Goal: Task Accomplishment & Management: Manage account settings

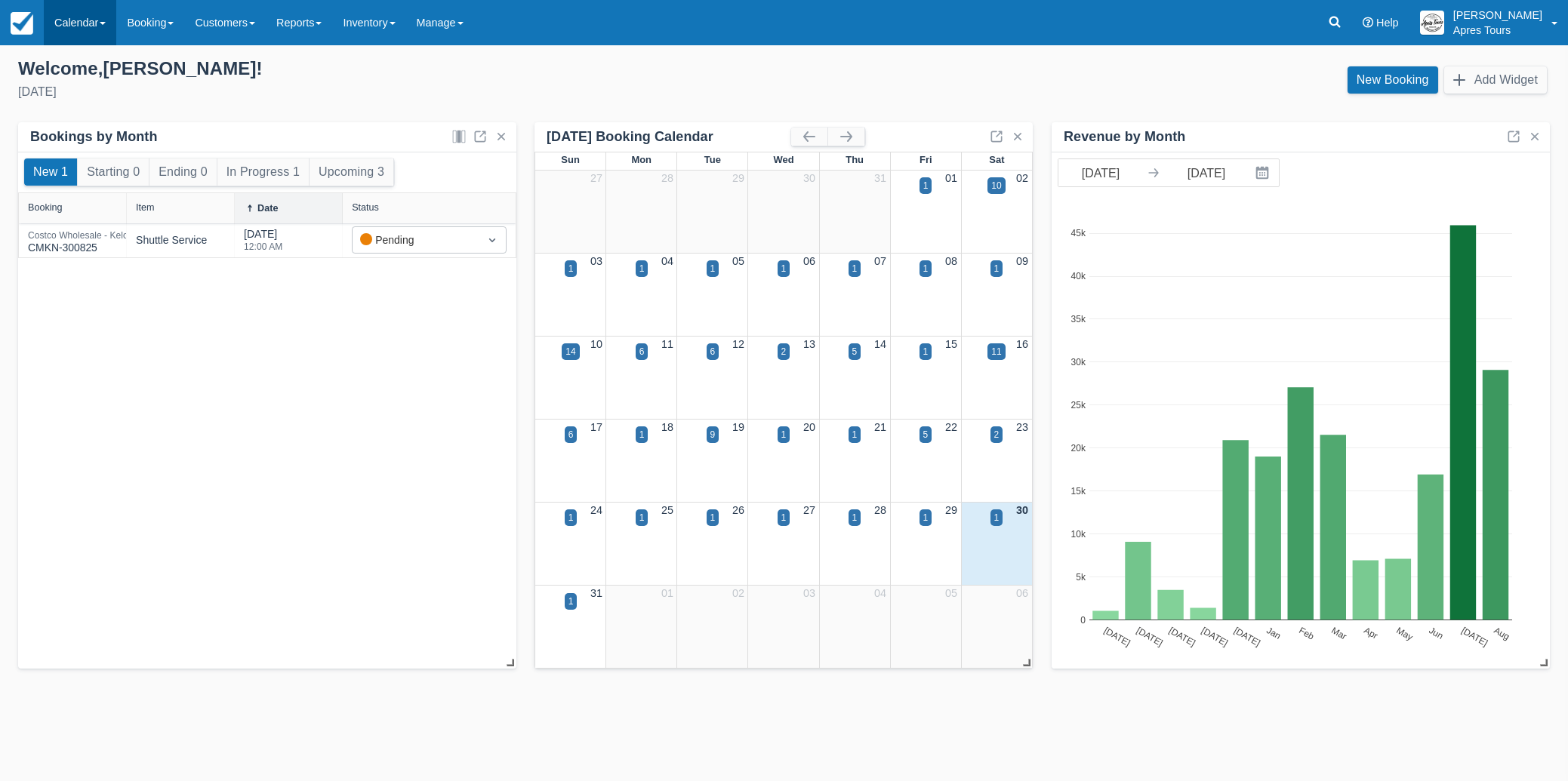
click at [75, 24] on link "Calendar" at bounding box center [80, 22] width 72 height 45
click at [71, 141] on link "Month" at bounding box center [104, 142] width 120 height 31
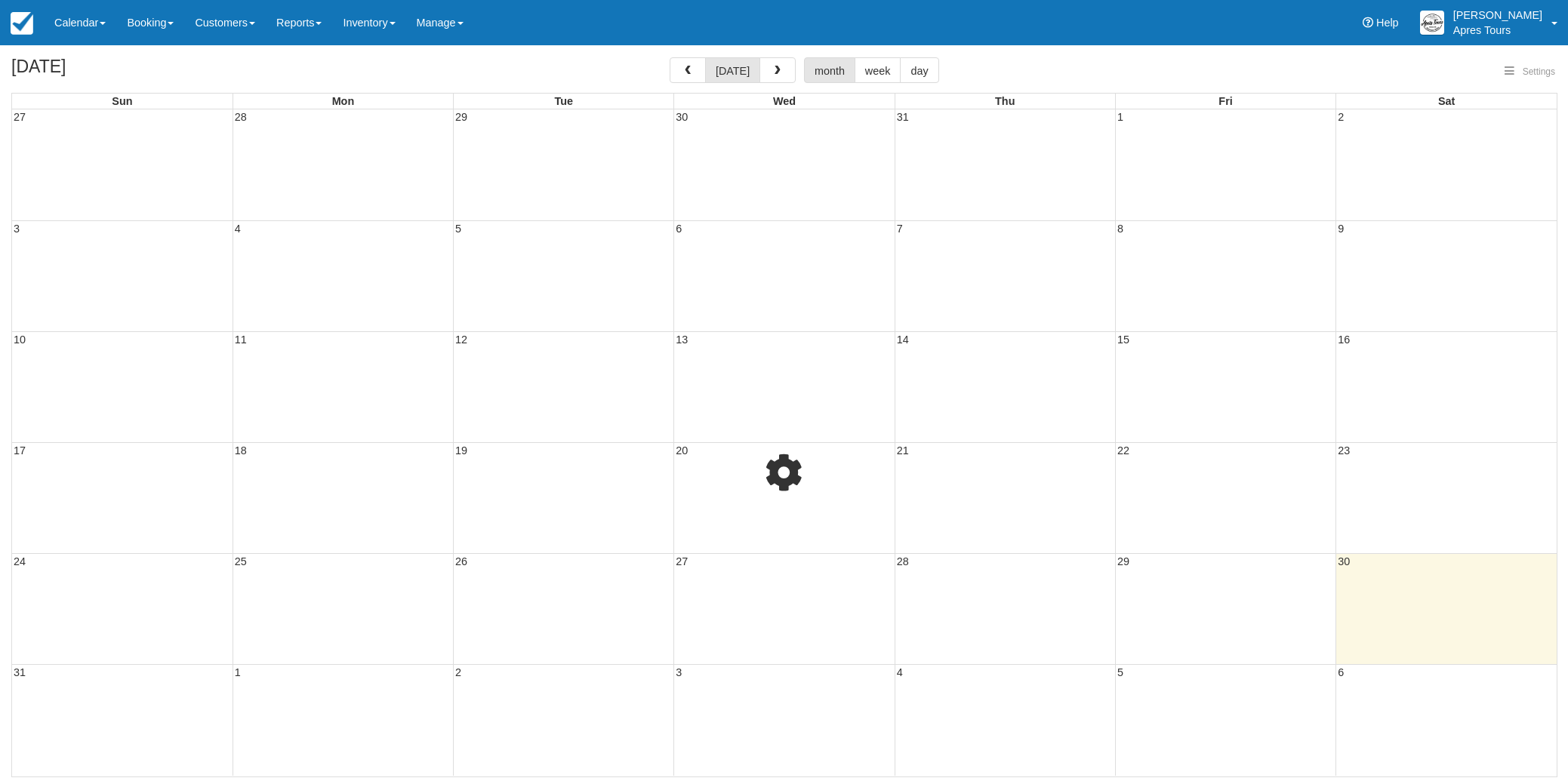
select select
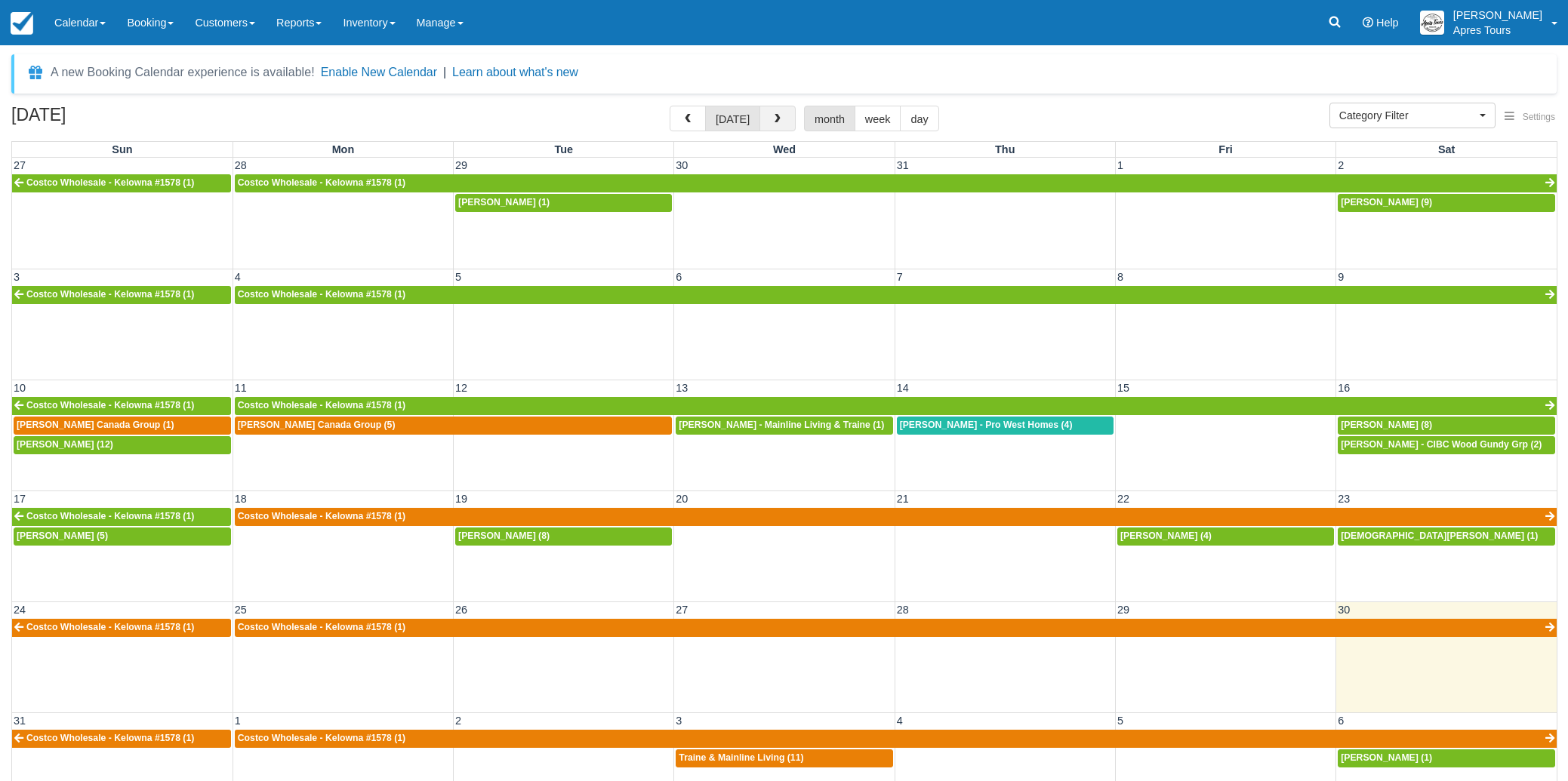
click at [774, 123] on span "button" at bounding box center [778, 119] width 10 height 10
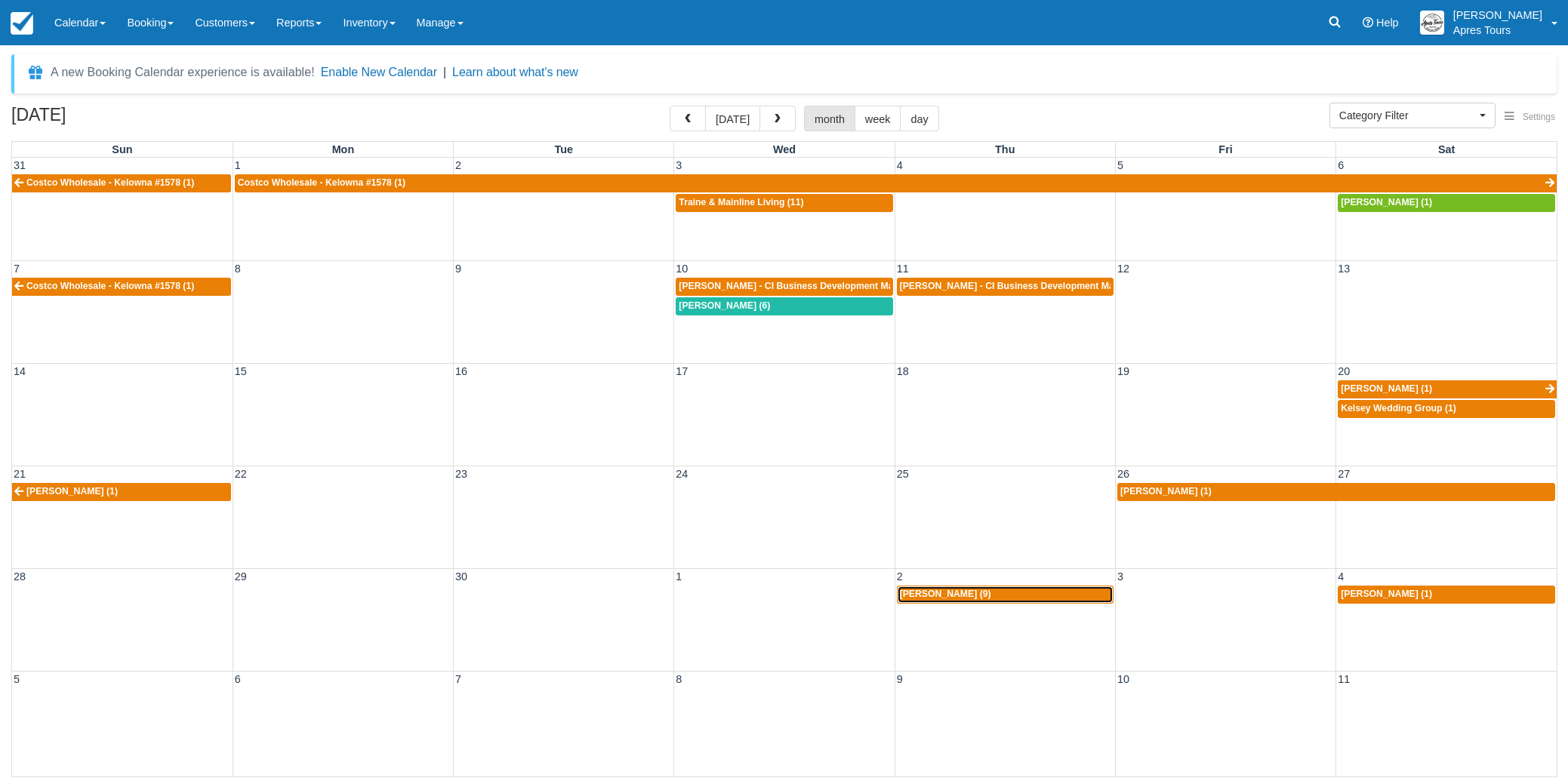
click at [944, 596] on span "Jade Stevenson (9)" at bounding box center [946, 594] width 92 height 10
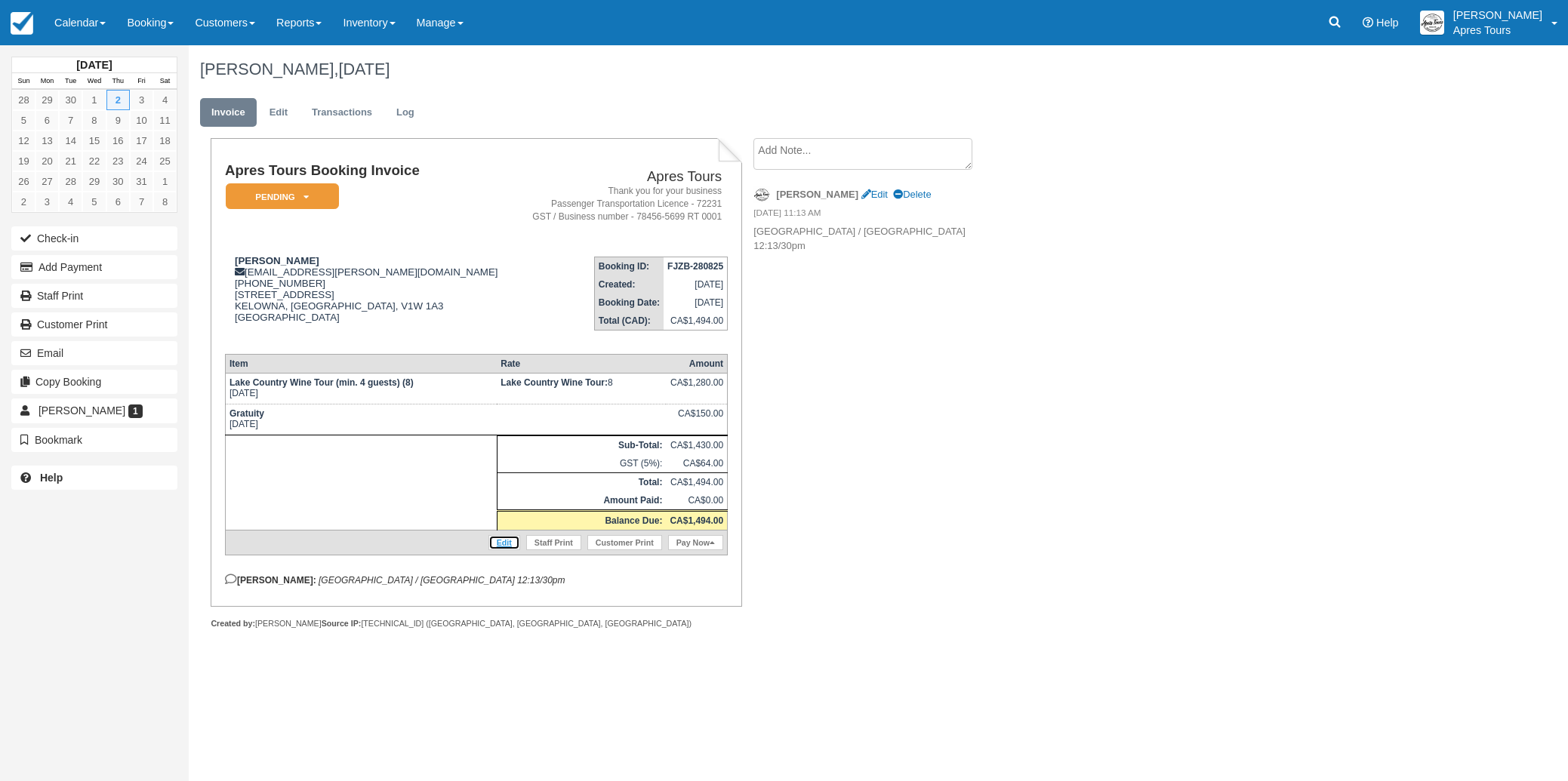
click at [505, 550] on link "Edit" at bounding box center [504, 543] width 31 height 15
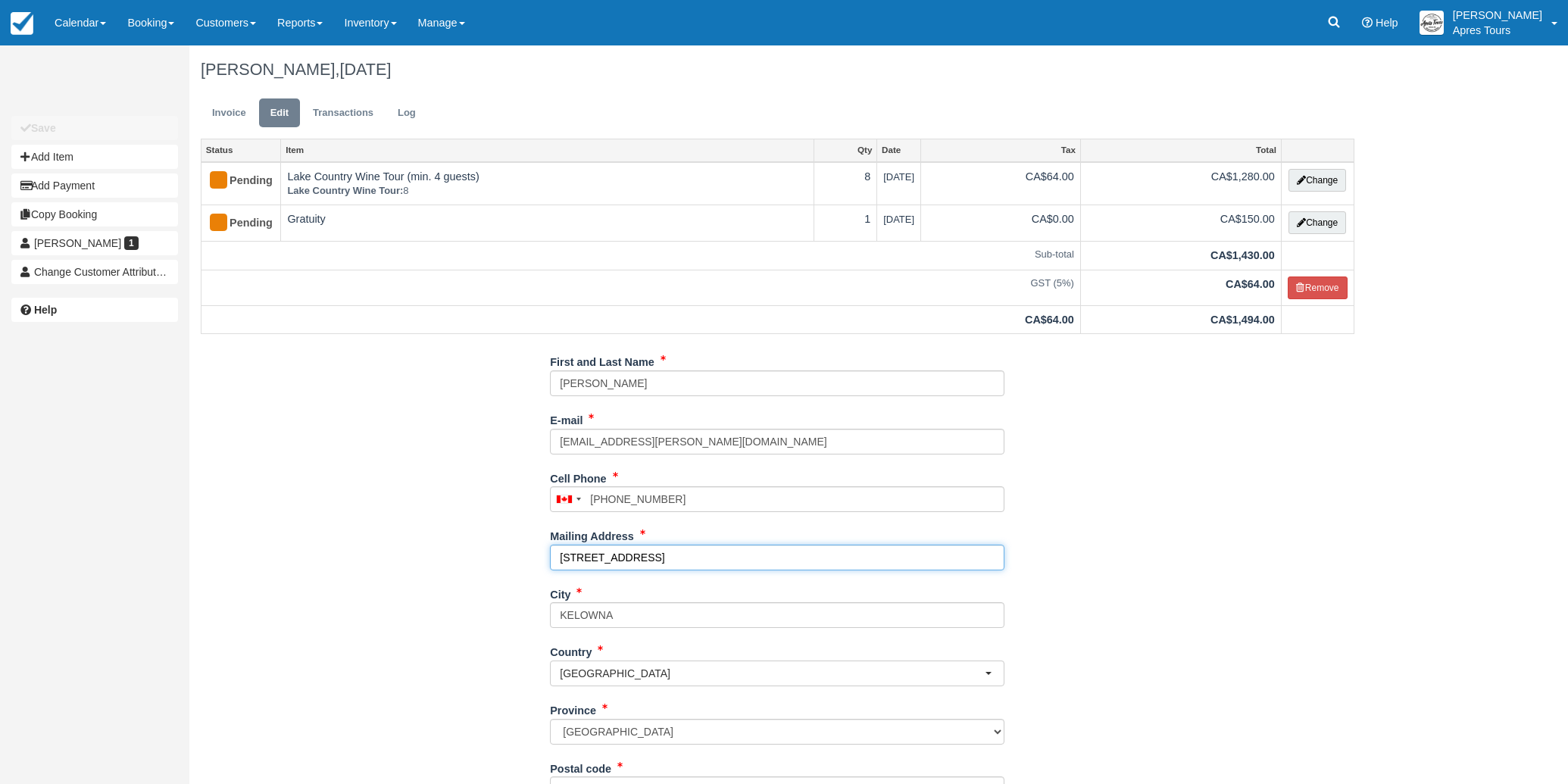
click at [674, 560] on input "[STREET_ADDRESS]" at bounding box center [777, 558] width 454 height 26
type input "6"
paste input "[STREET_ADDRESS]"
type input "[STREET_ADDRESS]"
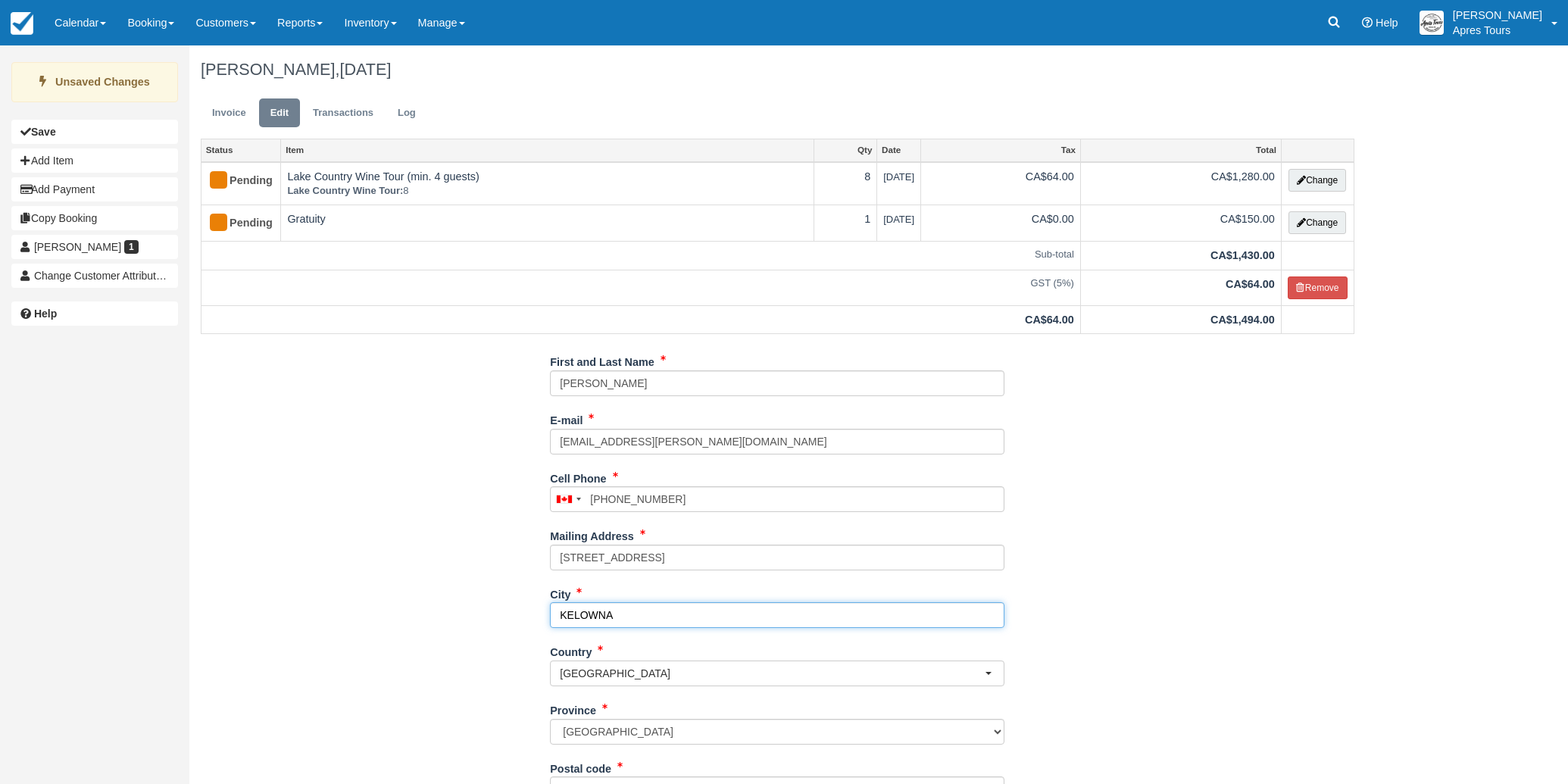
click at [693, 612] on input "KELOWNA" at bounding box center [777, 615] width 454 height 26
type input "K"
paste input "Victoria"
type input "Victoria"
click at [380, 626] on div "First and Last Name Jade Stevenson E-mail jade.s.stevenson@gmail.com Did you me…" at bounding box center [778, 646] width 1176 height 595
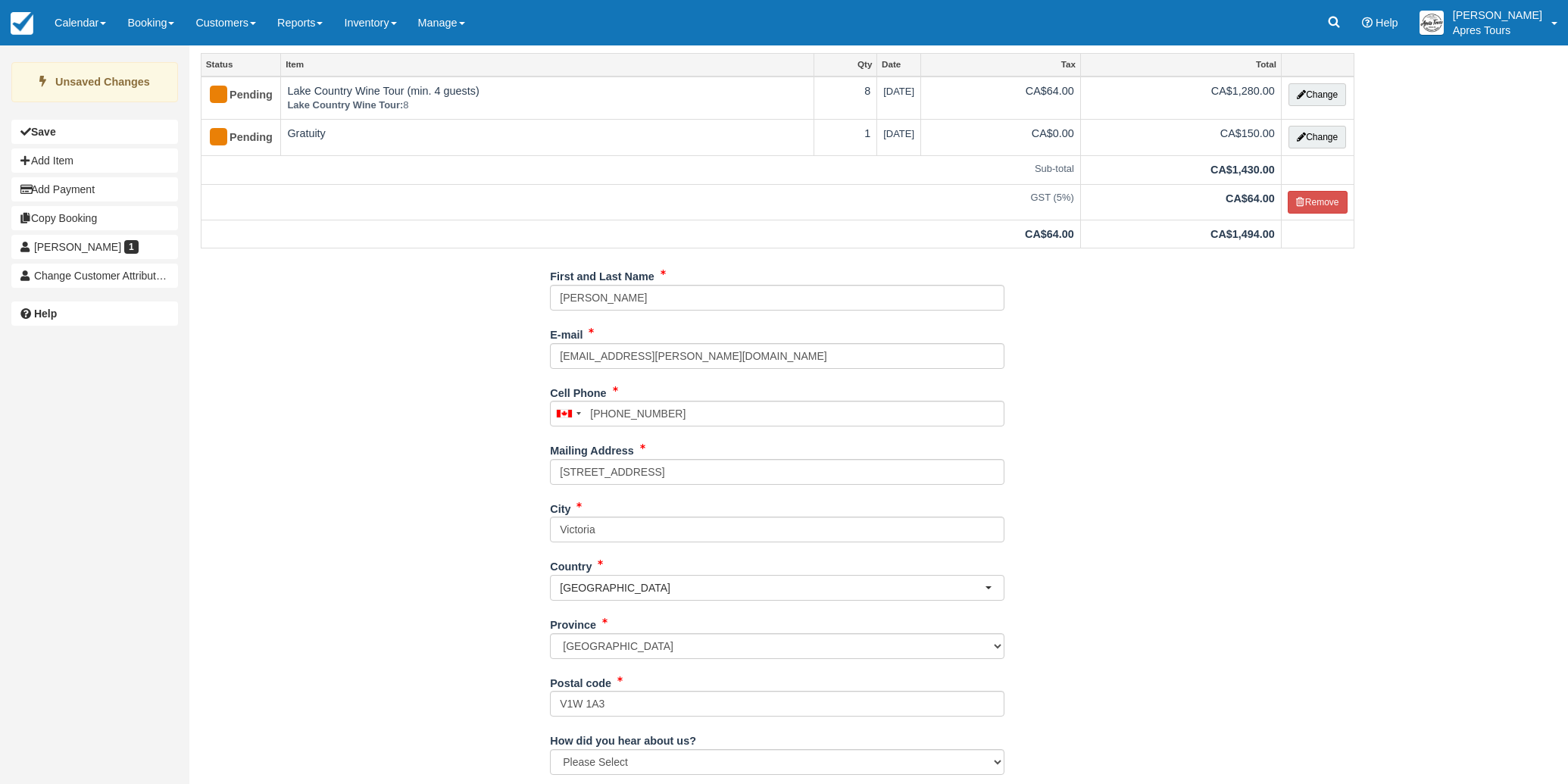
scroll to position [160, 0]
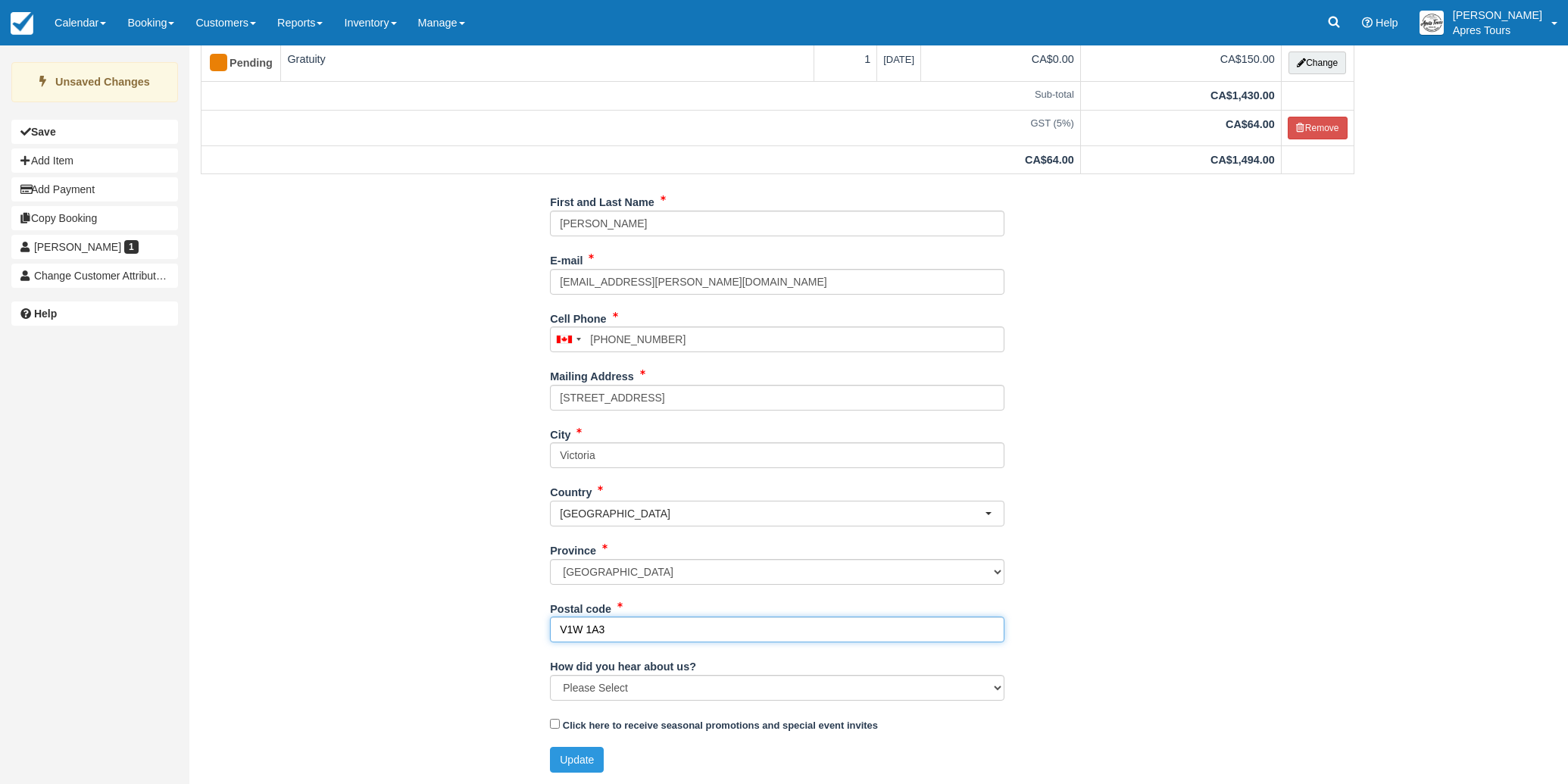
click at [619, 633] on input "V1W 1A3" at bounding box center [777, 630] width 454 height 26
type input "V"
paste input "V8S 5C5."
type input "V8S 5C5."
click at [417, 622] on div "First and Last Name Jade Stevenson E-mail jade.s.stevenson@gmail.com Did you me…" at bounding box center [778, 487] width 1176 height 595
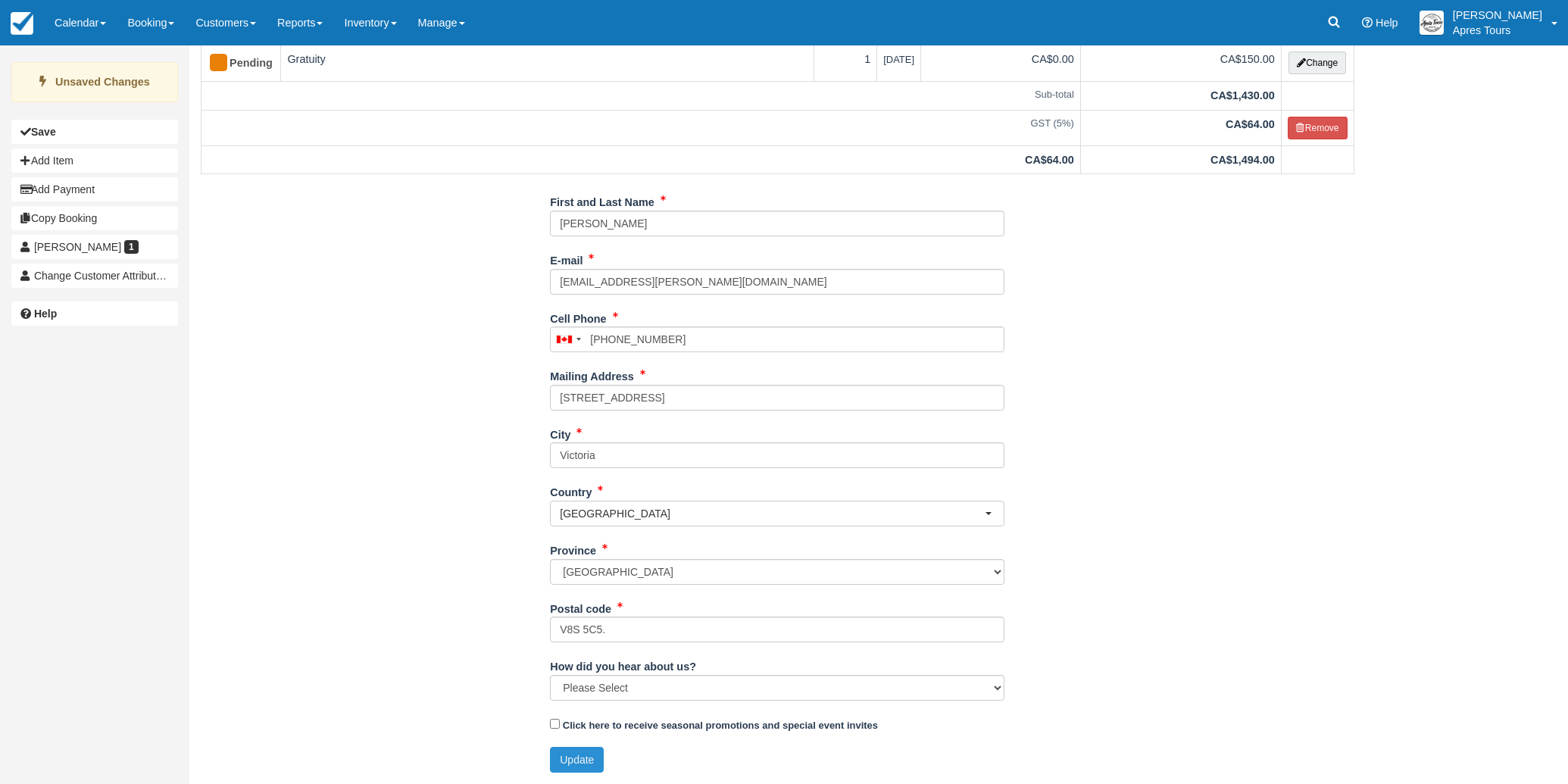
click at [582, 763] on button "Update" at bounding box center [576, 760] width 54 height 26
type input "+12505755998"
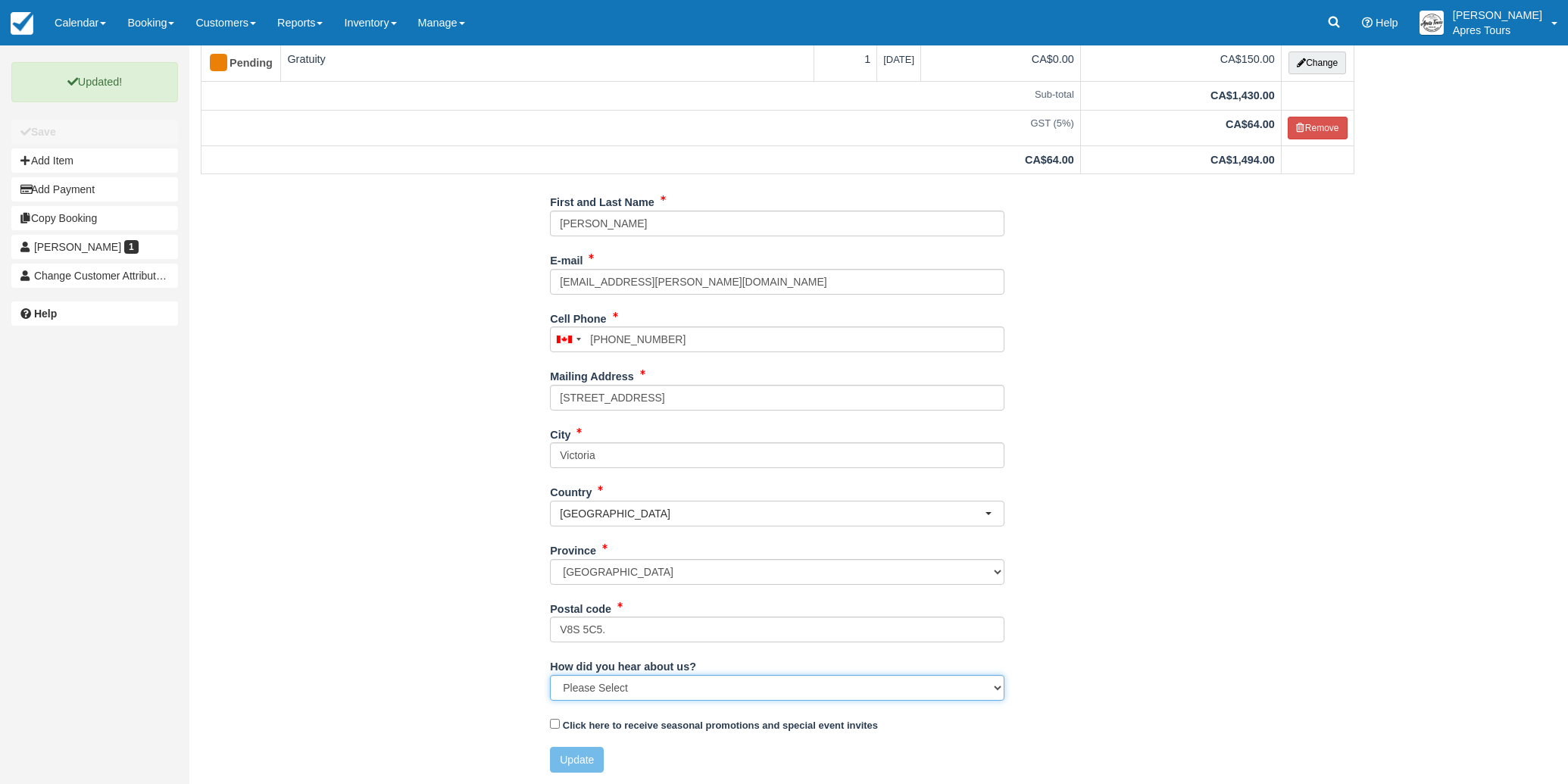
click at [699, 686] on select "Please Select Social Media Google Trip Advisor Referral - Friends/Family Repeat…" at bounding box center [777, 688] width 454 height 26
select select "Referral - Friends/Family"
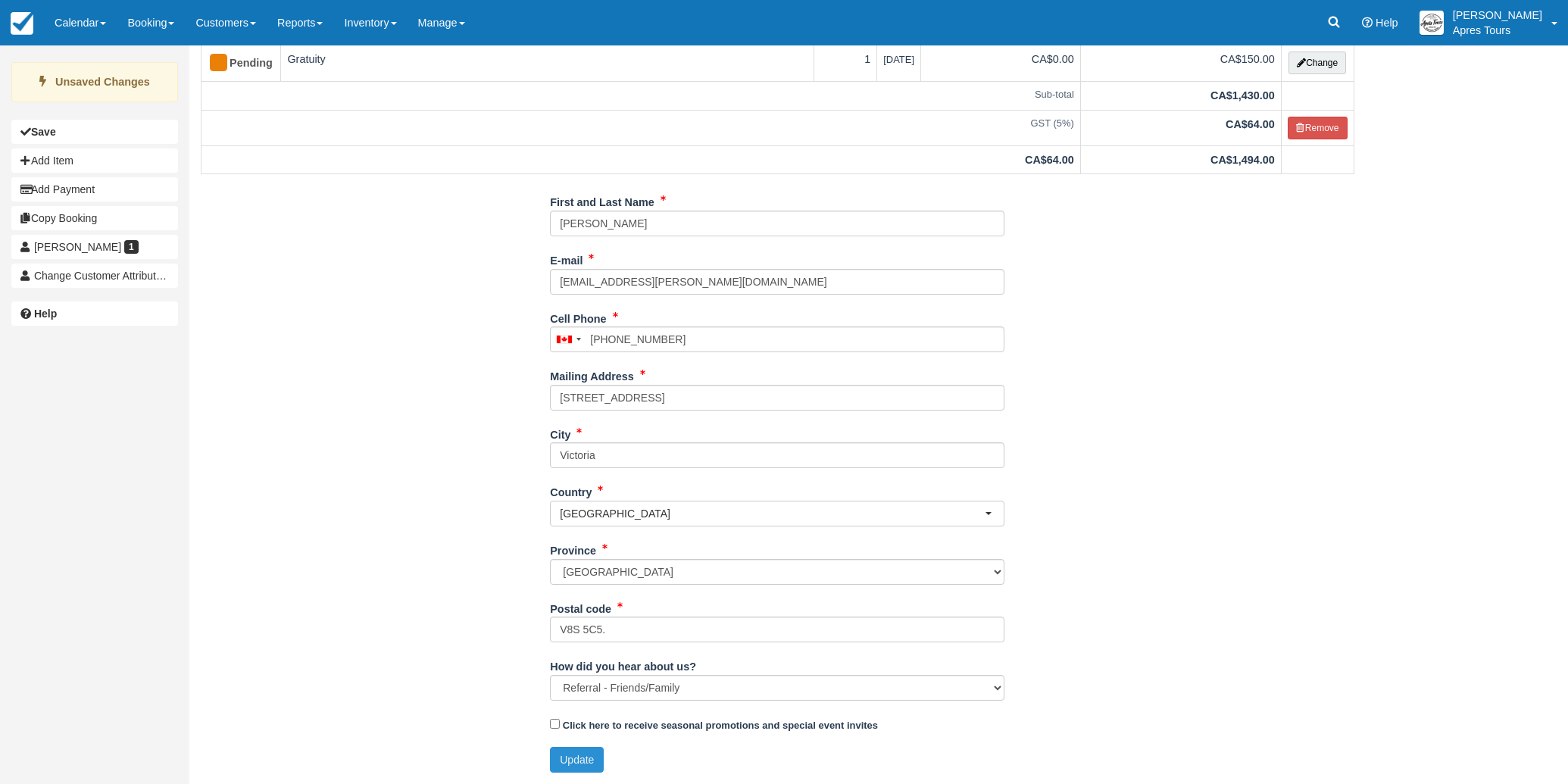
click at [572, 759] on button "Update" at bounding box center [576, 760] width 54 height 26
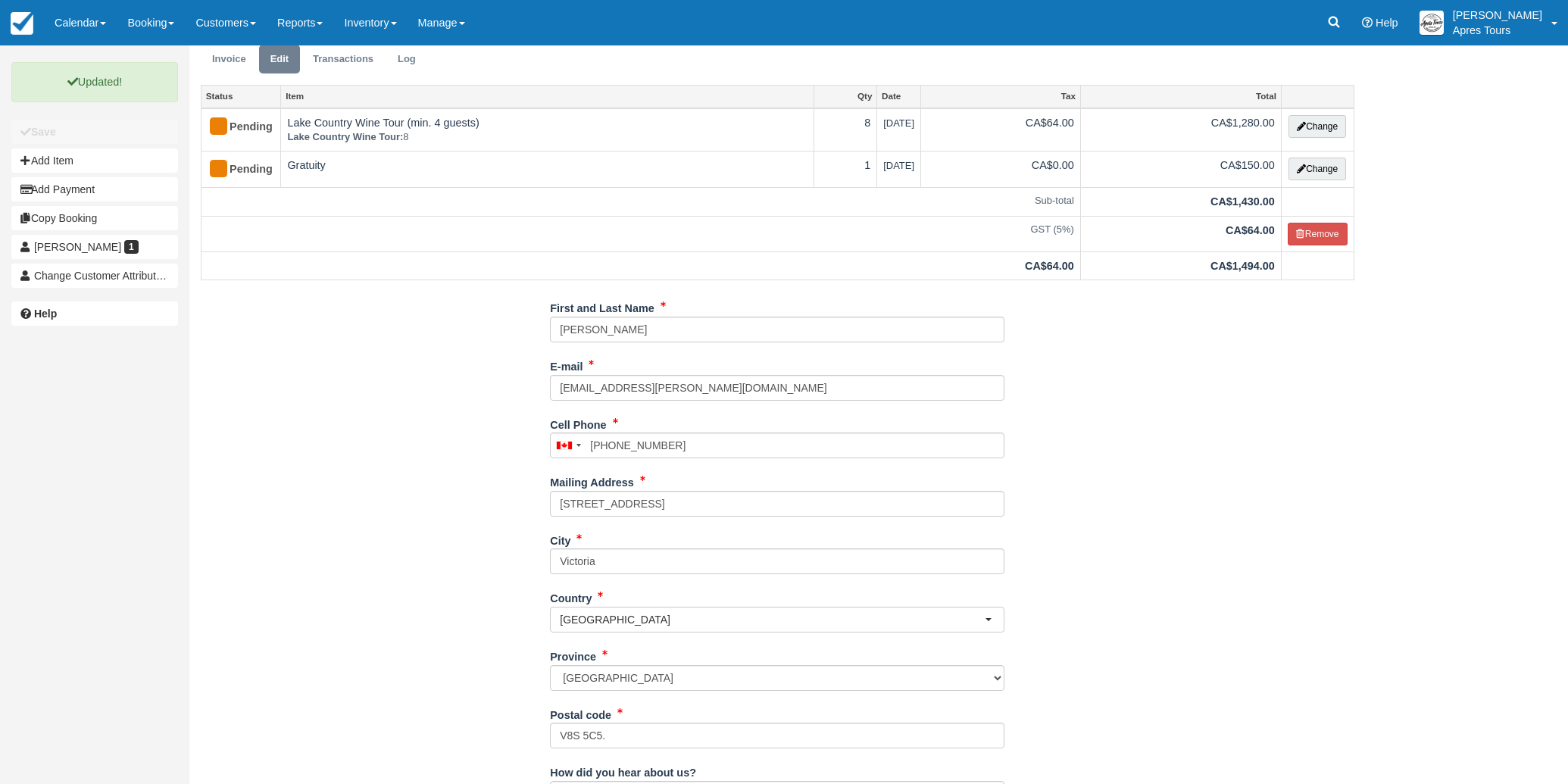
scroll to position [0, 0]
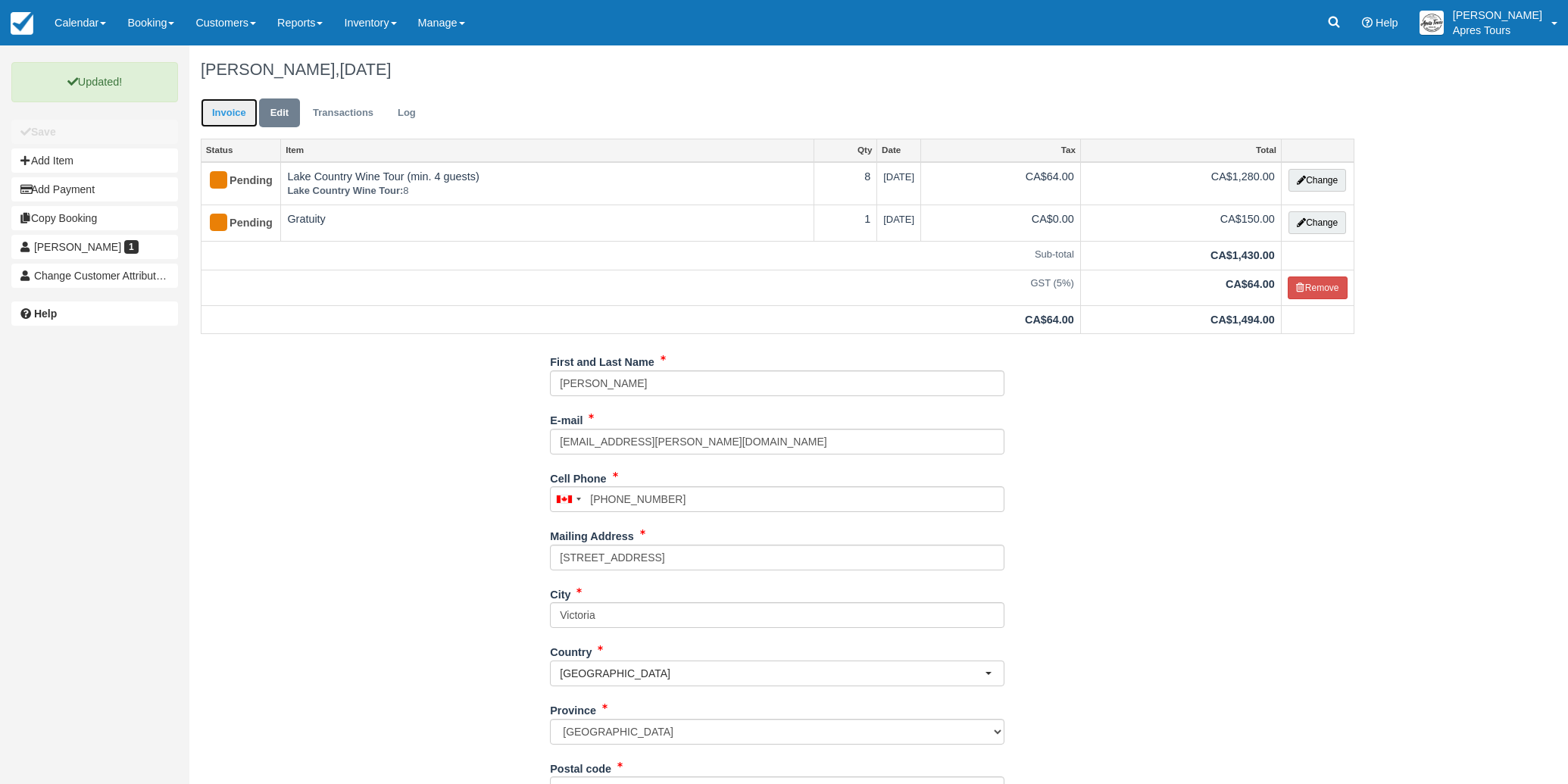
click at [214, 107] on link "Invoice" at bounding box center [229, 113] width 57 height 30
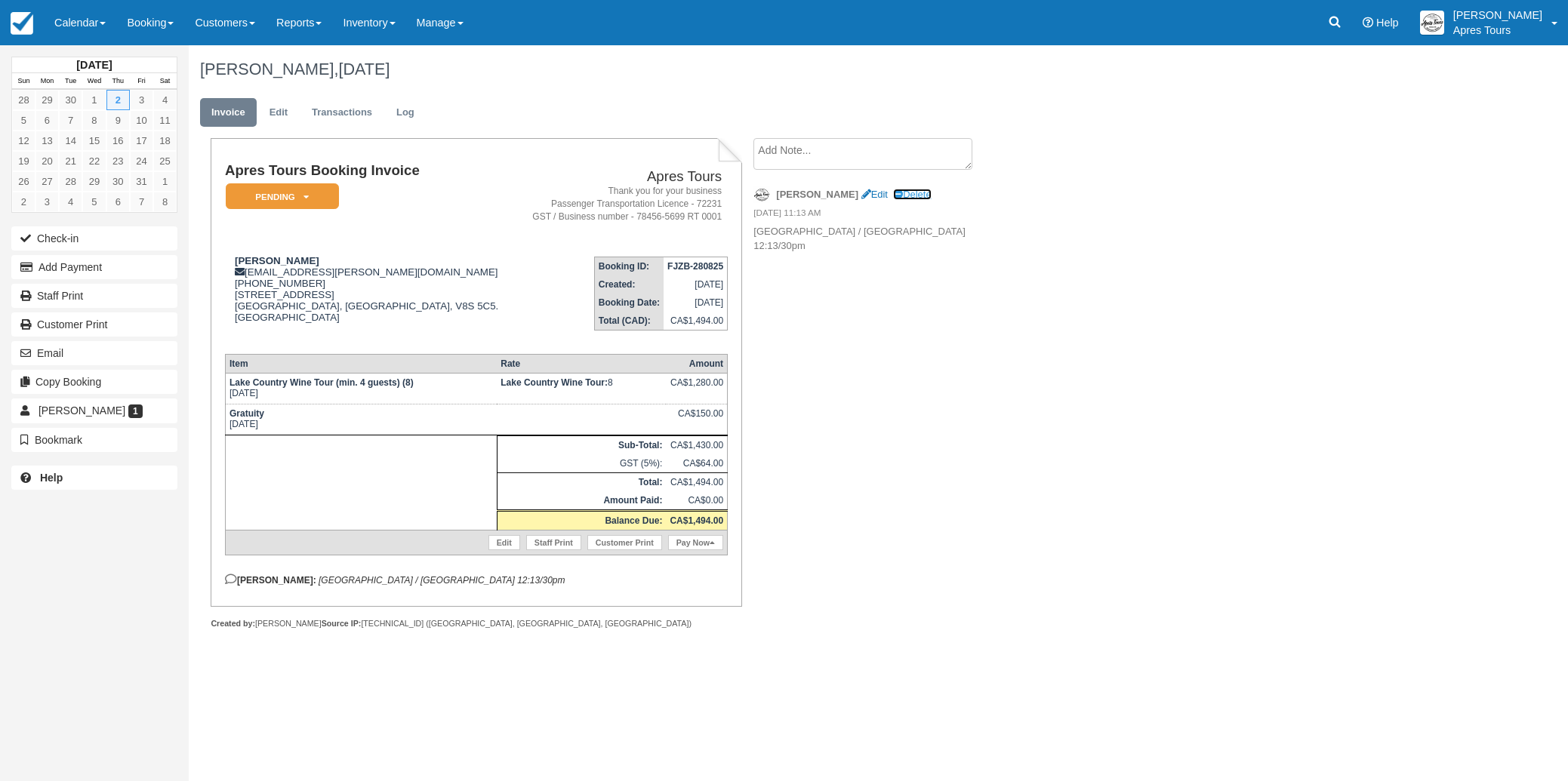
click at [893, 196] on link "Delete" at bounding box center [912, 194] width 38 height 11
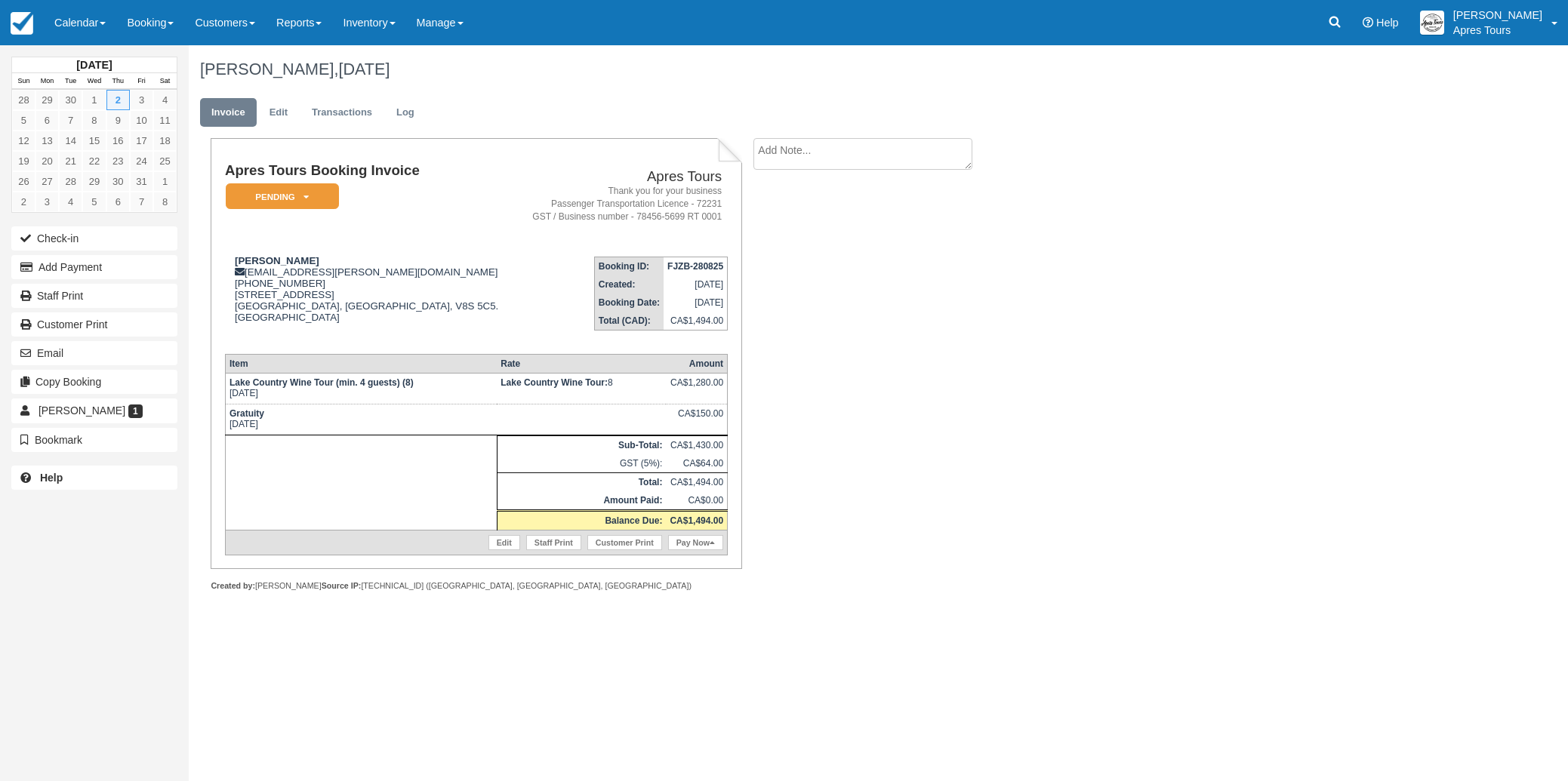
click at [790, 153] on textarea at bounding box center [862, 153] width 219 height 31
paste textarea "[GEOGRAPHIC_DATA] to [GEOGRAPHIC_DATA] 8272 arriving at 12.11"
type textarea "Vancouver to Kelowna 8272 arriving at 12.11"
click at [835, 237] on input "Show on invoice" at bounding box center [837, 237] width 10 height 10
checkbox input "true"
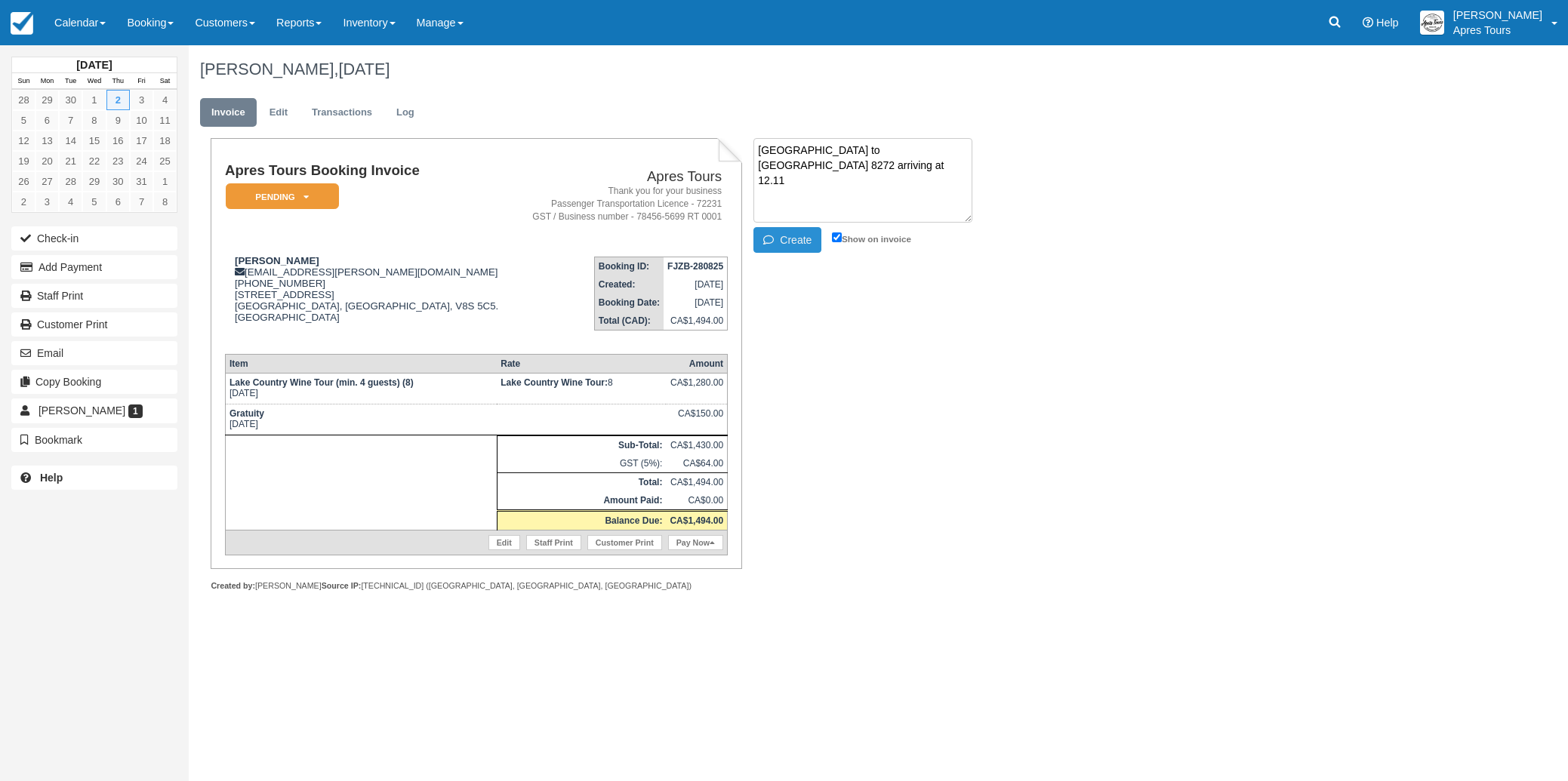
click at [785, 242] on button "Create" at bounding box center [787, 240] width 68 height 25
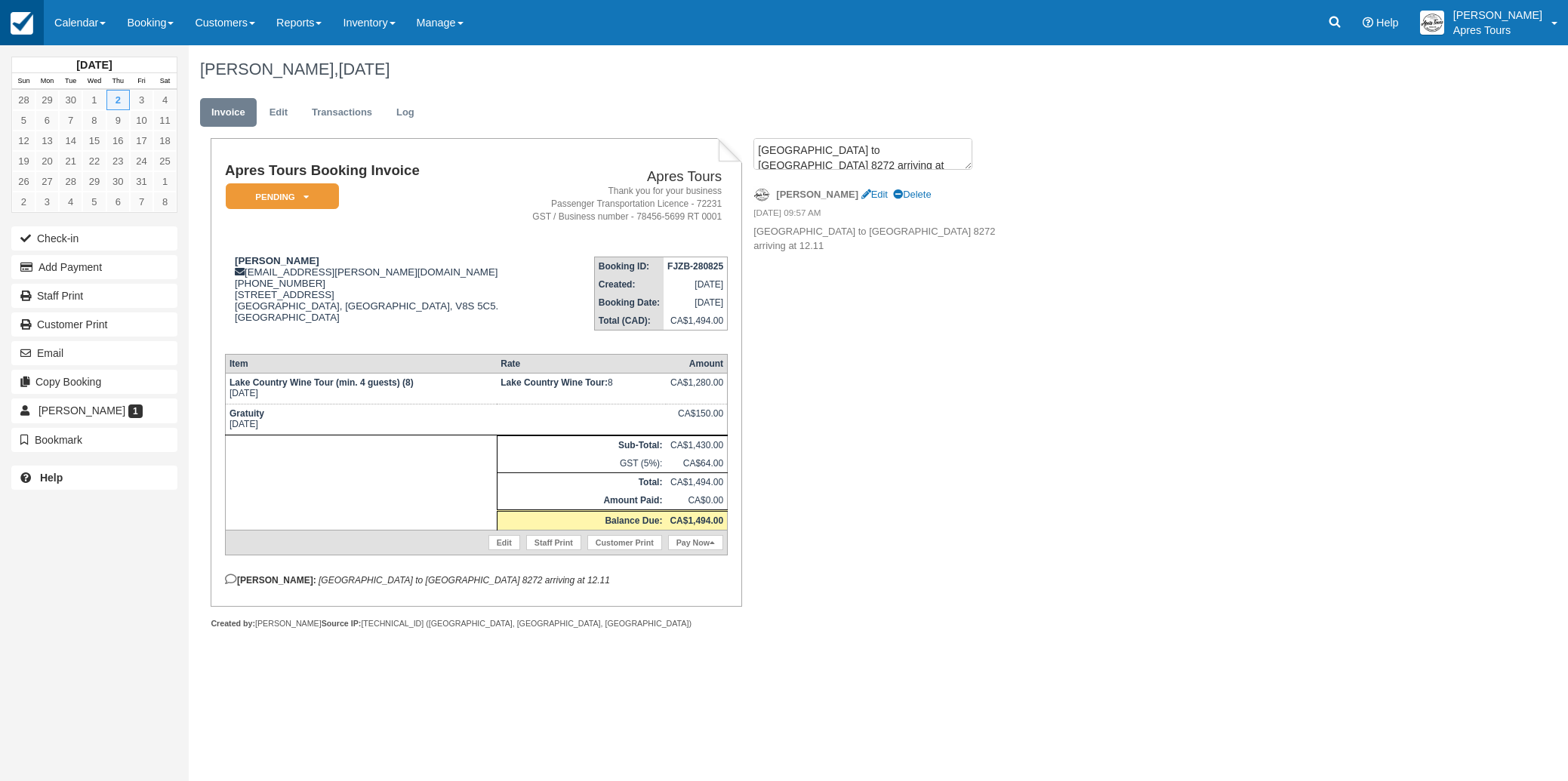
click at [26, 26] on img at bounding box center [21, 23] width 23 height 23
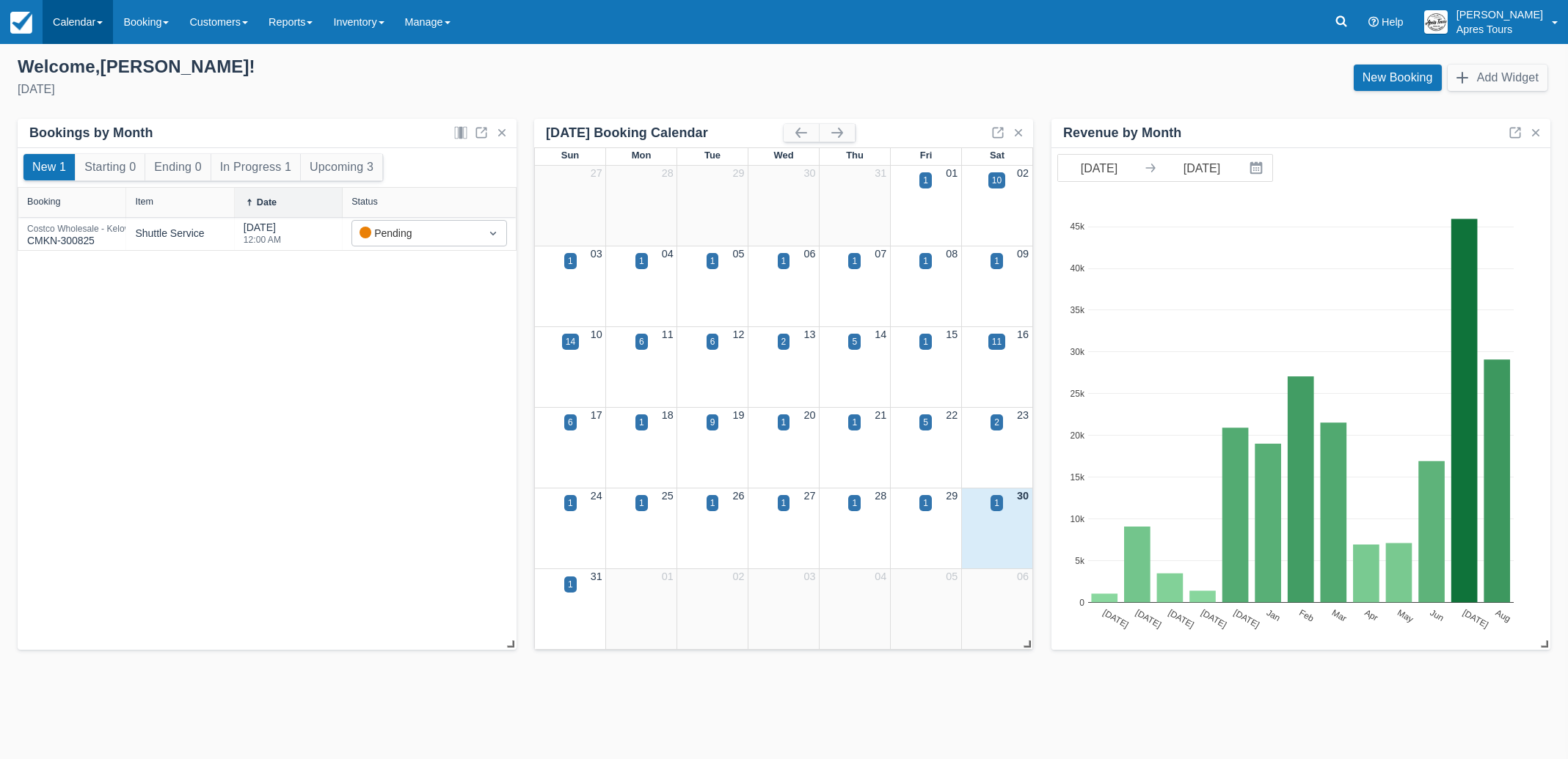
click at [83, 29] on link "Calendar" at bounding box center [77, 21] width 70 height 44
click at [78, 135] on link "Month" at bounding box center [101, 138] width 116 height 30
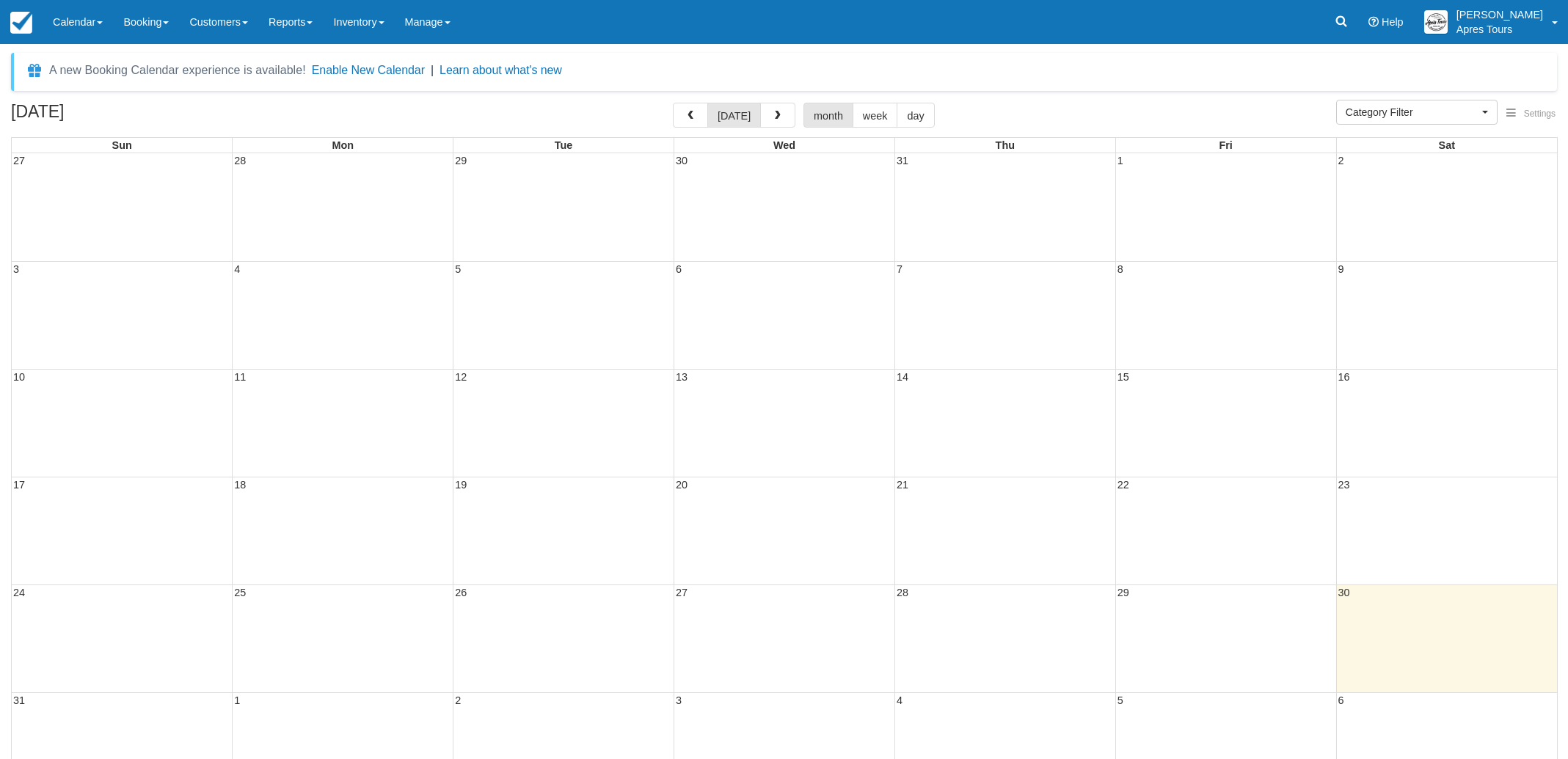
select select
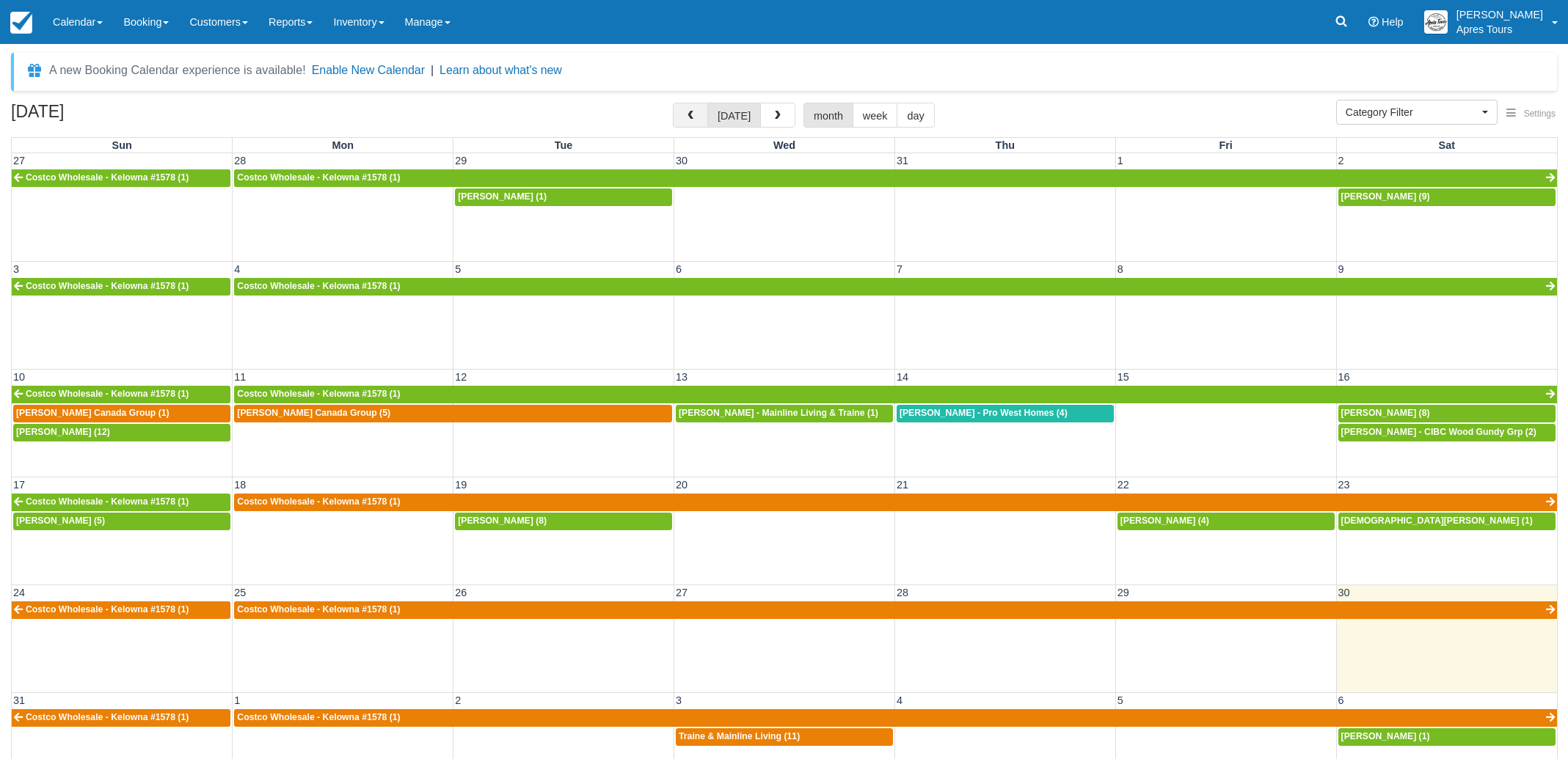
click at [690, 118] on span "button" at bounding box center [690, 115] width 10 height 10
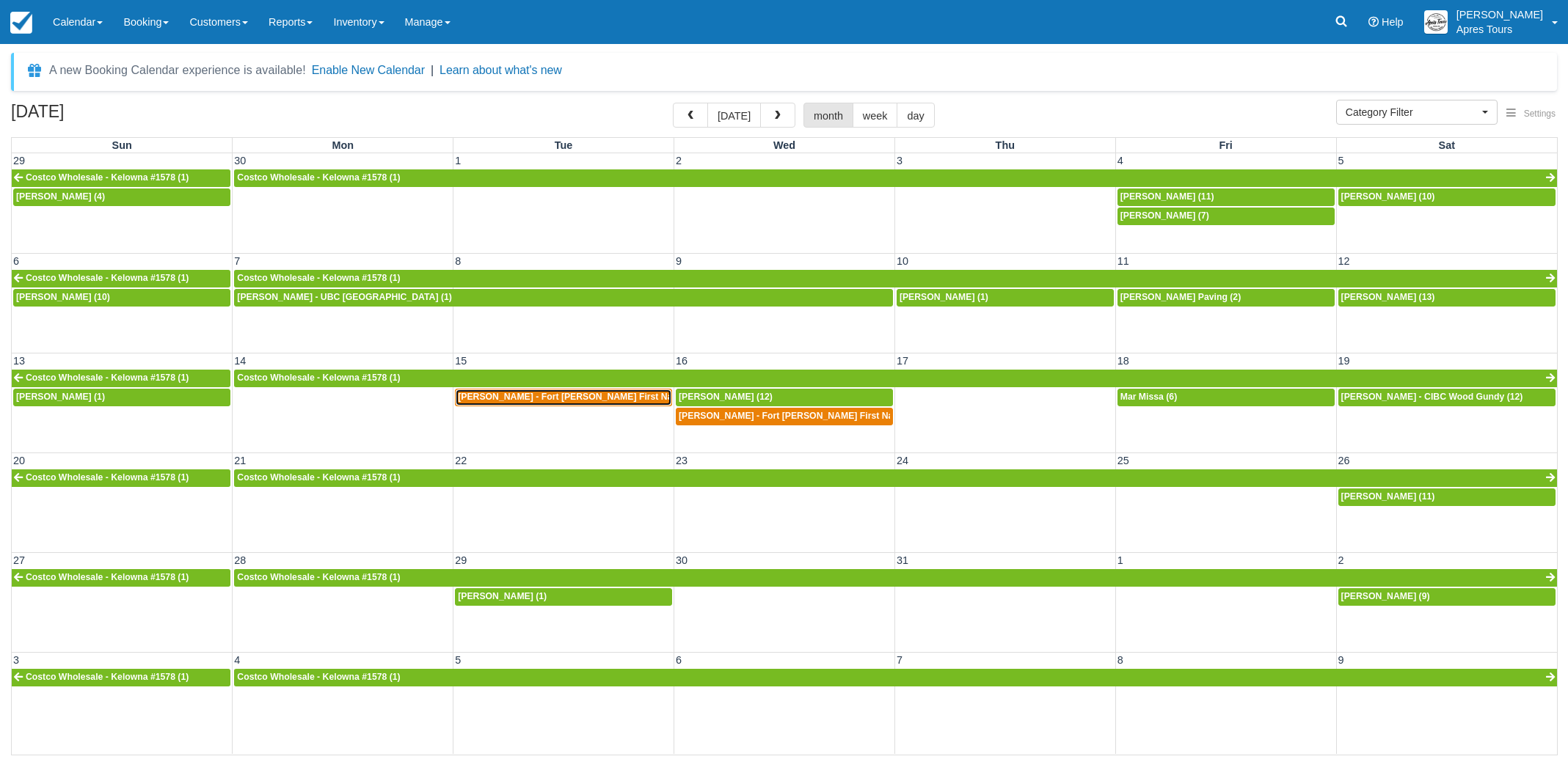
click at [554, 399] on span "Raelene Etchison - Fort McKay First Nation (3)" at bounding box center [580, 396] width 244 height 10
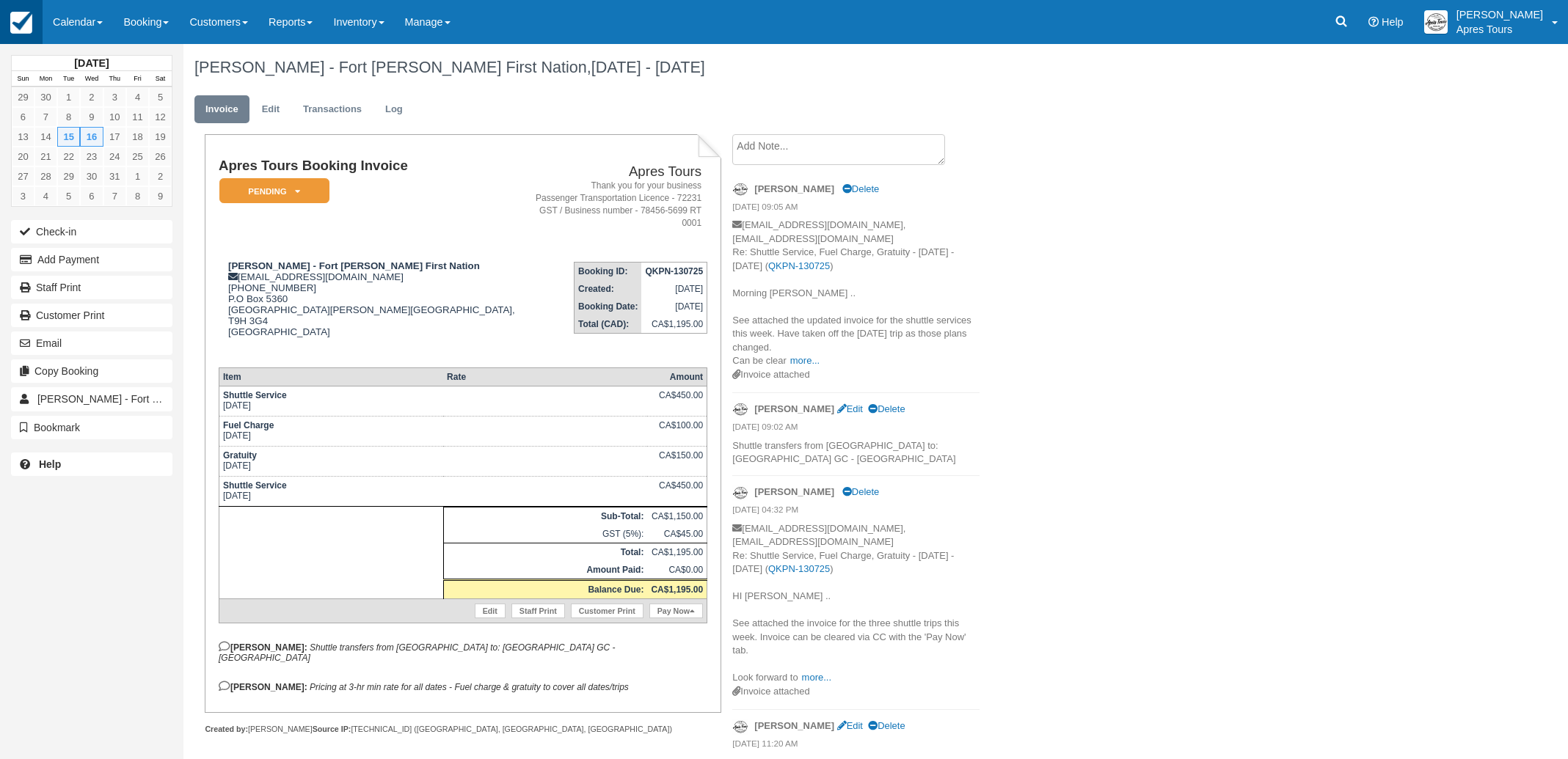
click at [26, 28] on img at bounding box center [21, 22] width 22 height 22
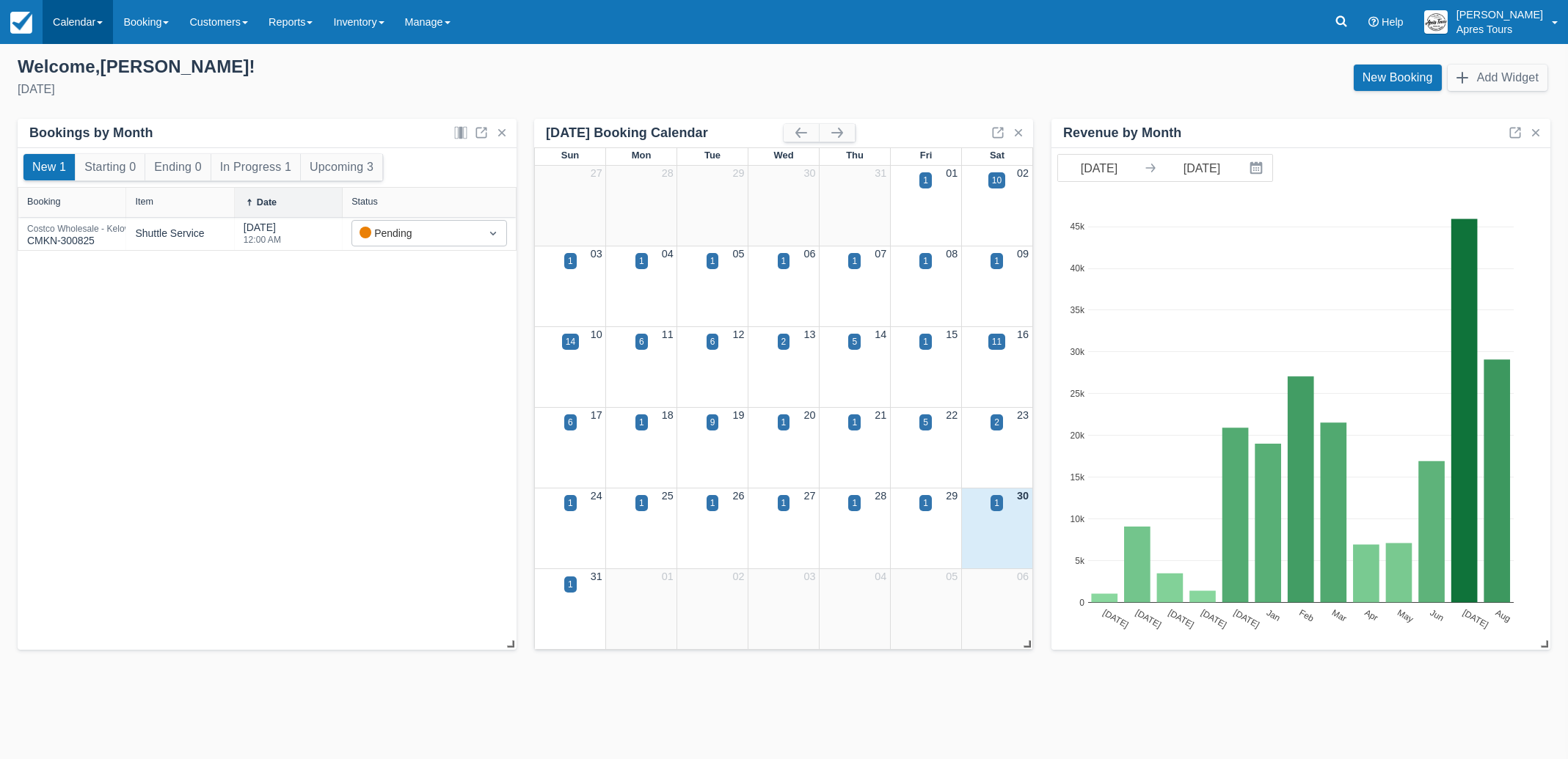
click at [82, 27] on link "Calendar" at bounding box center [77, 21] width 70 height 44
click at [71, 137] on link "Month" at bounding box center [101, 138] width 116 height 30
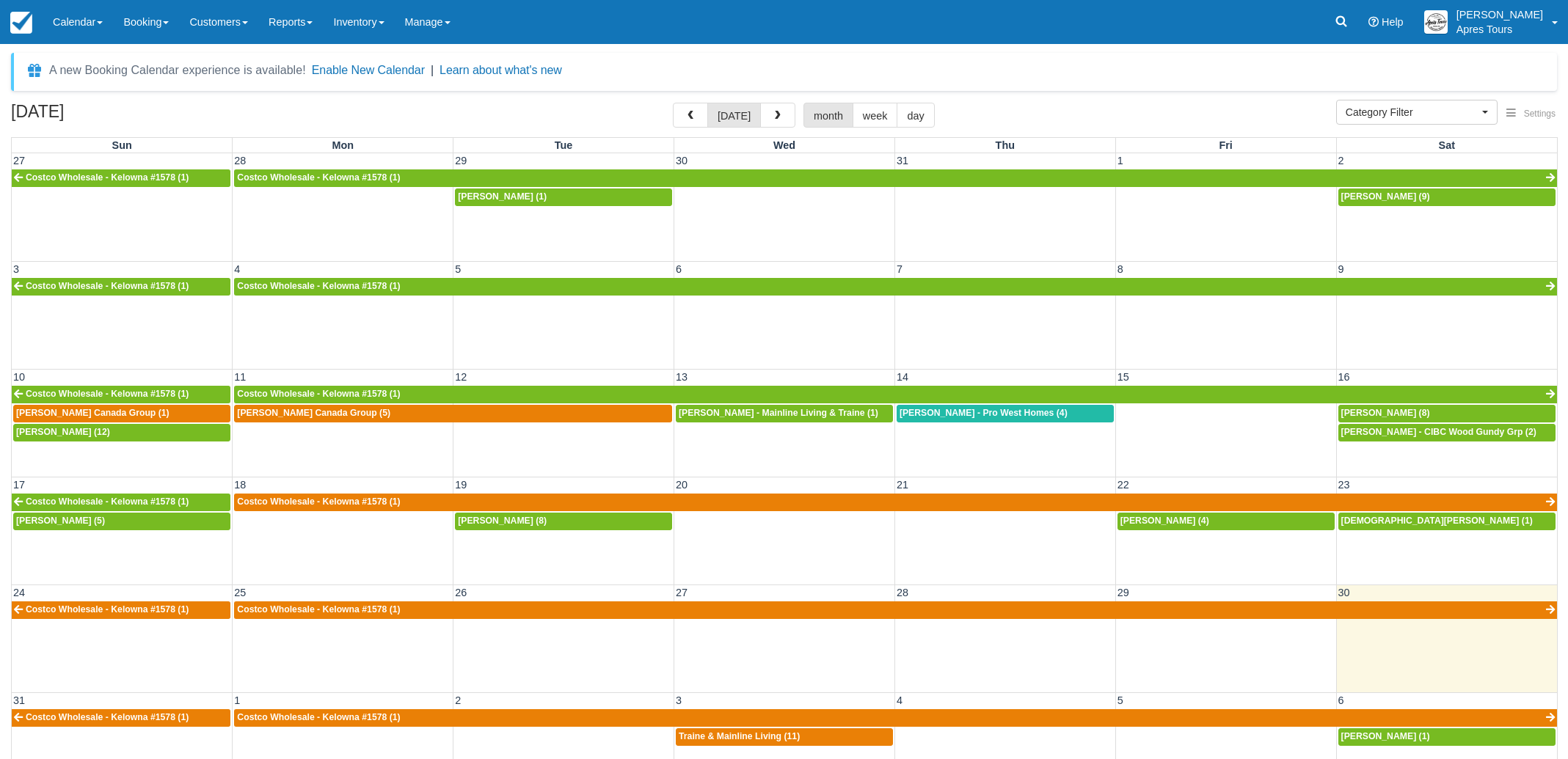
select select
click at [772, 115] on span "button" at bounding box center [777, 115] width 10 height 10
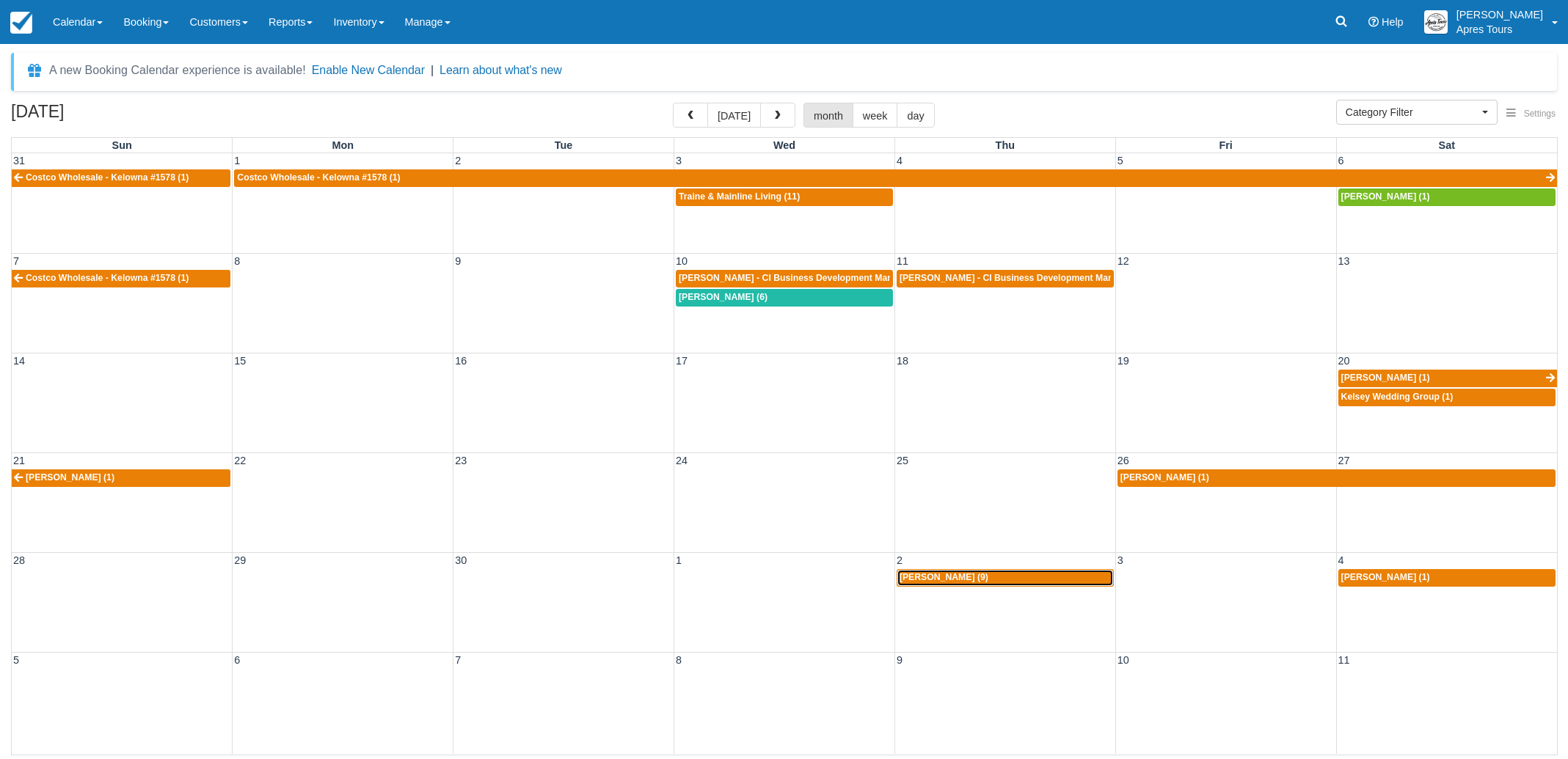
click at [982, 579] on div "[PERSON_NAME] (9)" at bounding box center [1005, 578] width 211 height 12
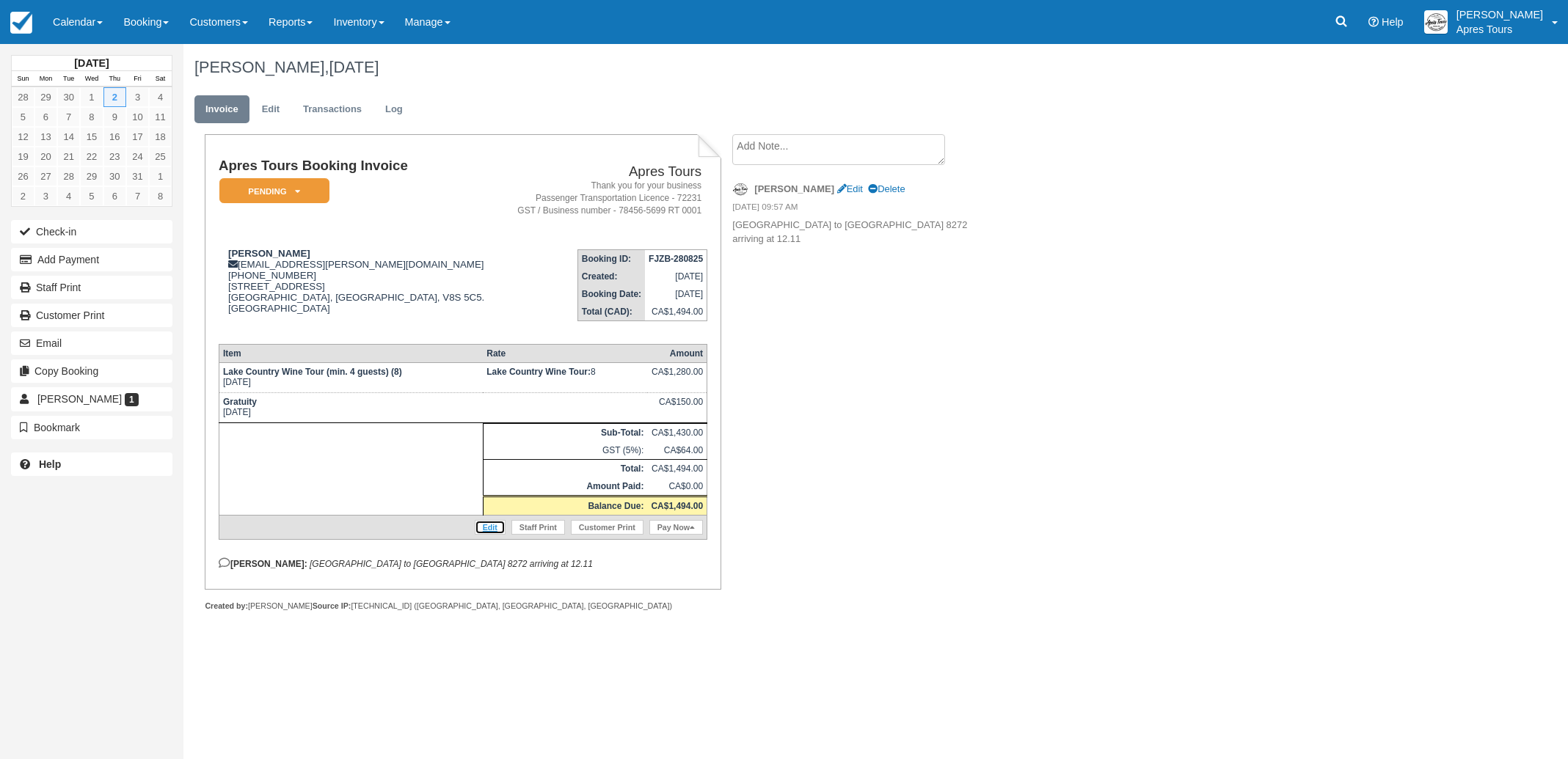
click at [487, 535] on link "Edit" at bounding box center [490, 527] width 31 height 15
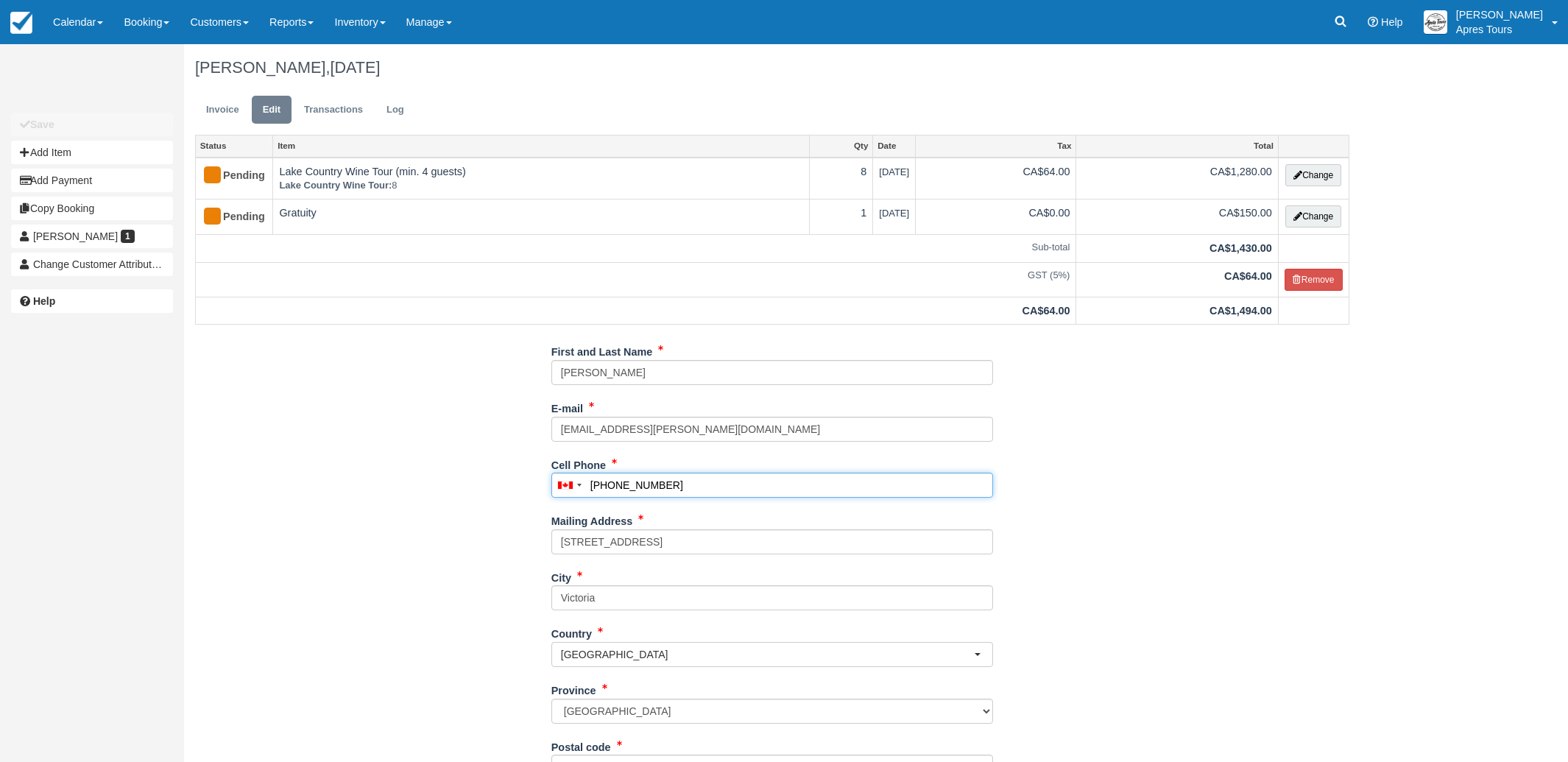
click at [706, 486] on input "(250) 575-5998" at bounding box center [772, 485] width 442 height 25
type input "("
paste input "250-532-5762"
click at [351, 516] on div "First and Last Name Jade Stevenson E-mail jade.s.stevenson@gmail.com Did you me…" at bounding box center [772, 628] width 1176 height 578
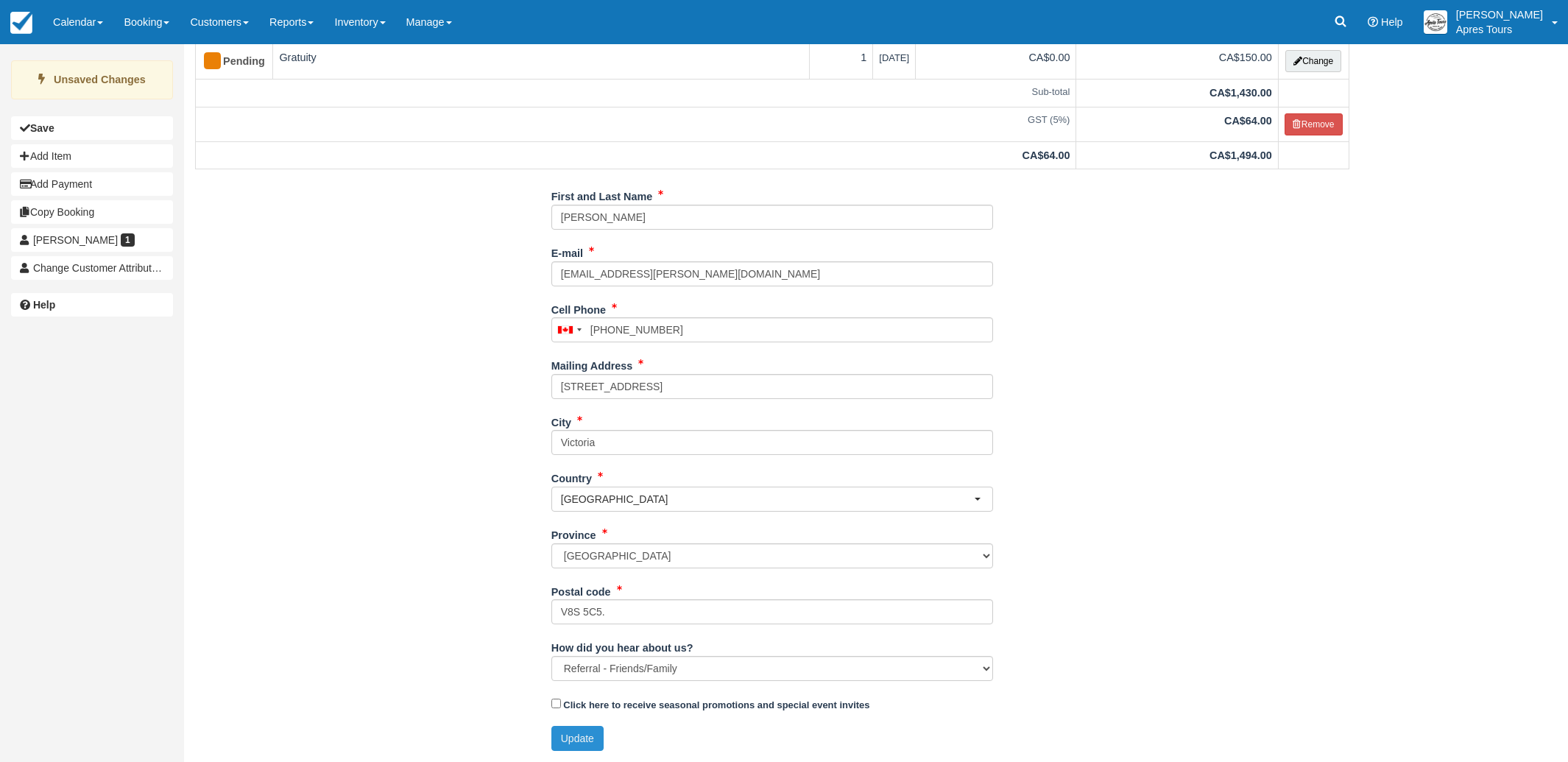
click at [575, 736] on button "Update" at bounding box center [577, 739] width 52 height 25
type input "+12505325762"
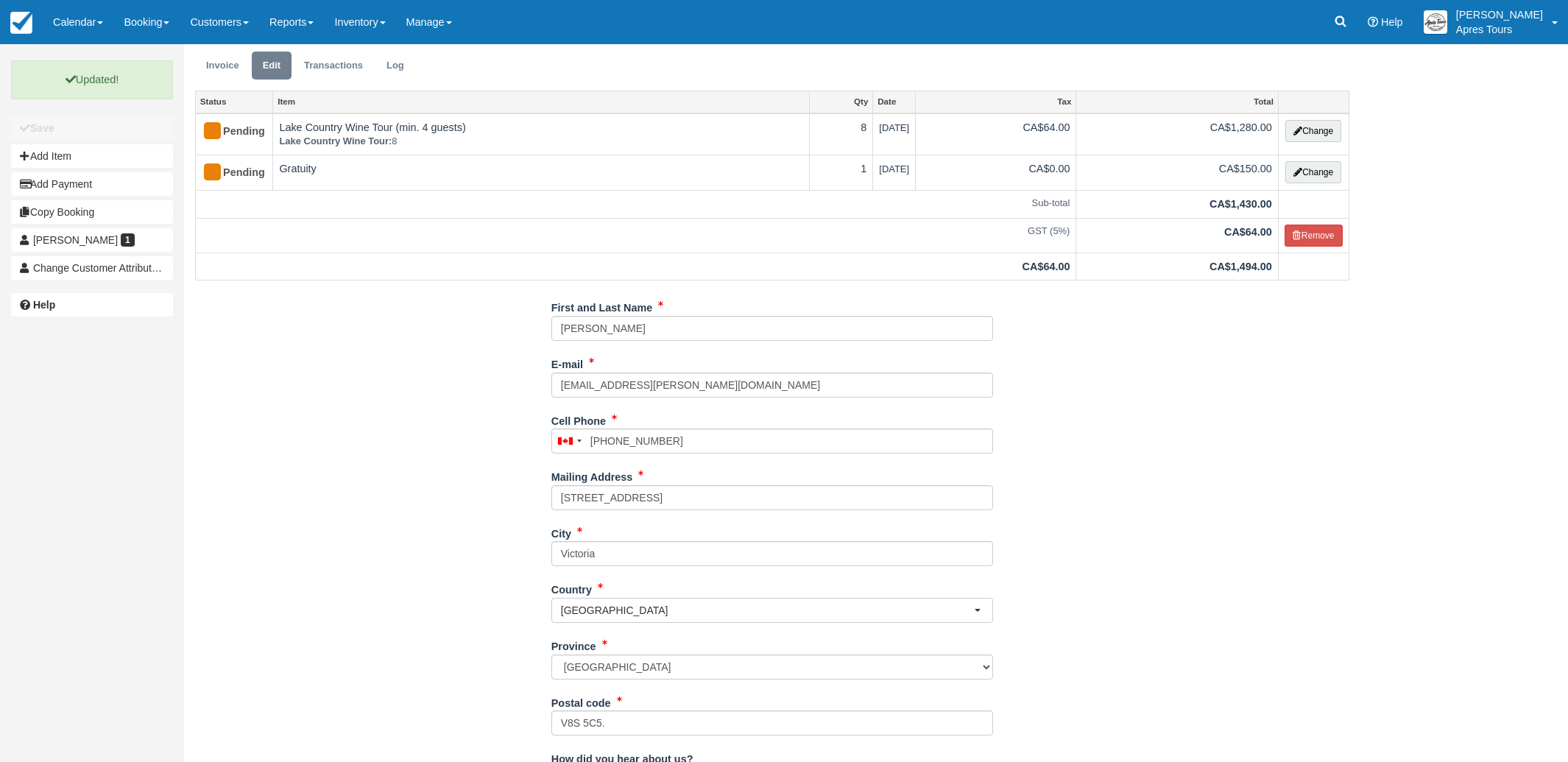
scroll to position [0, 0]
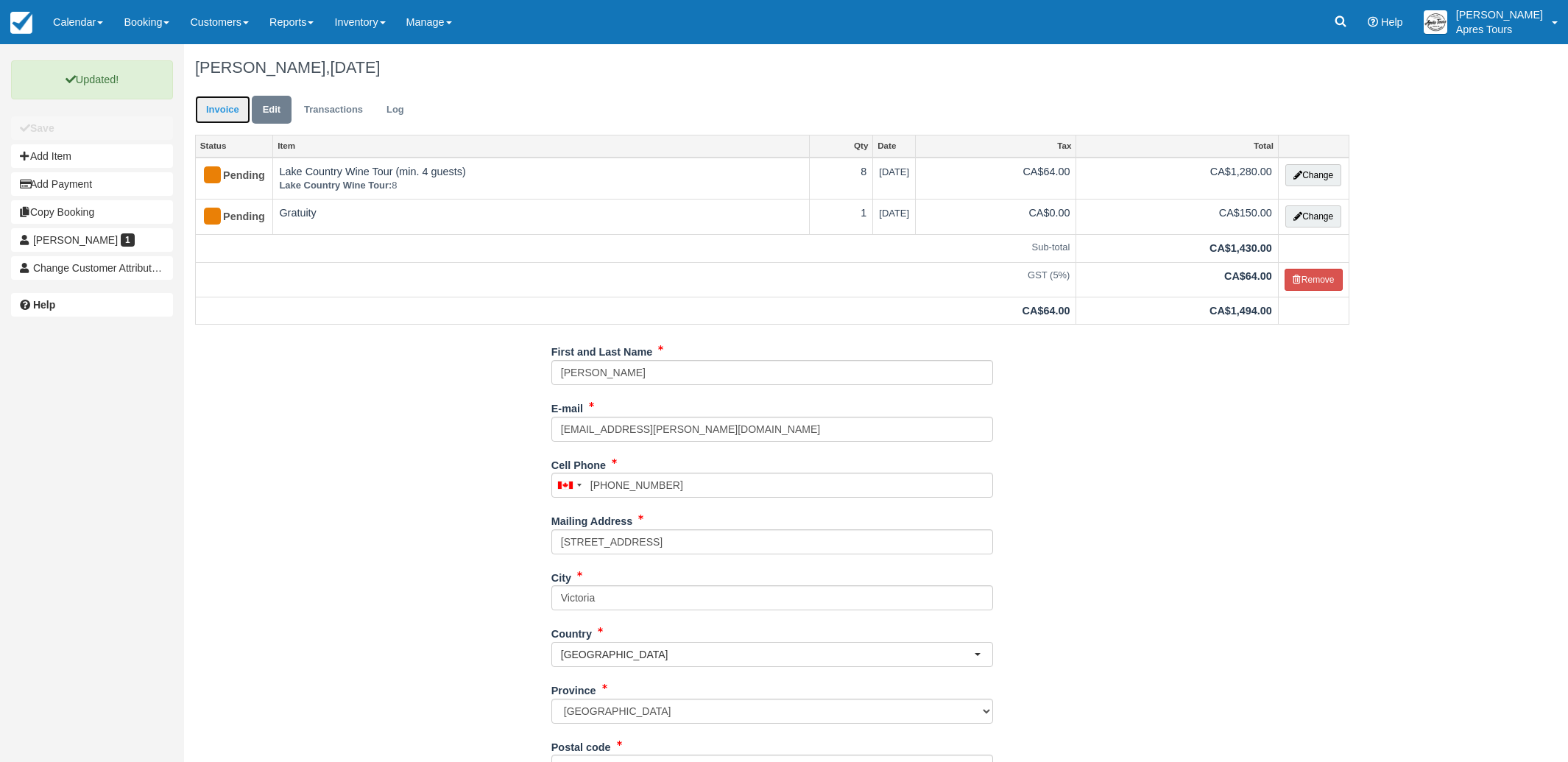
click at [218, 110] on link "Invoice" at bounding box center [222, 110] width 55 height 29
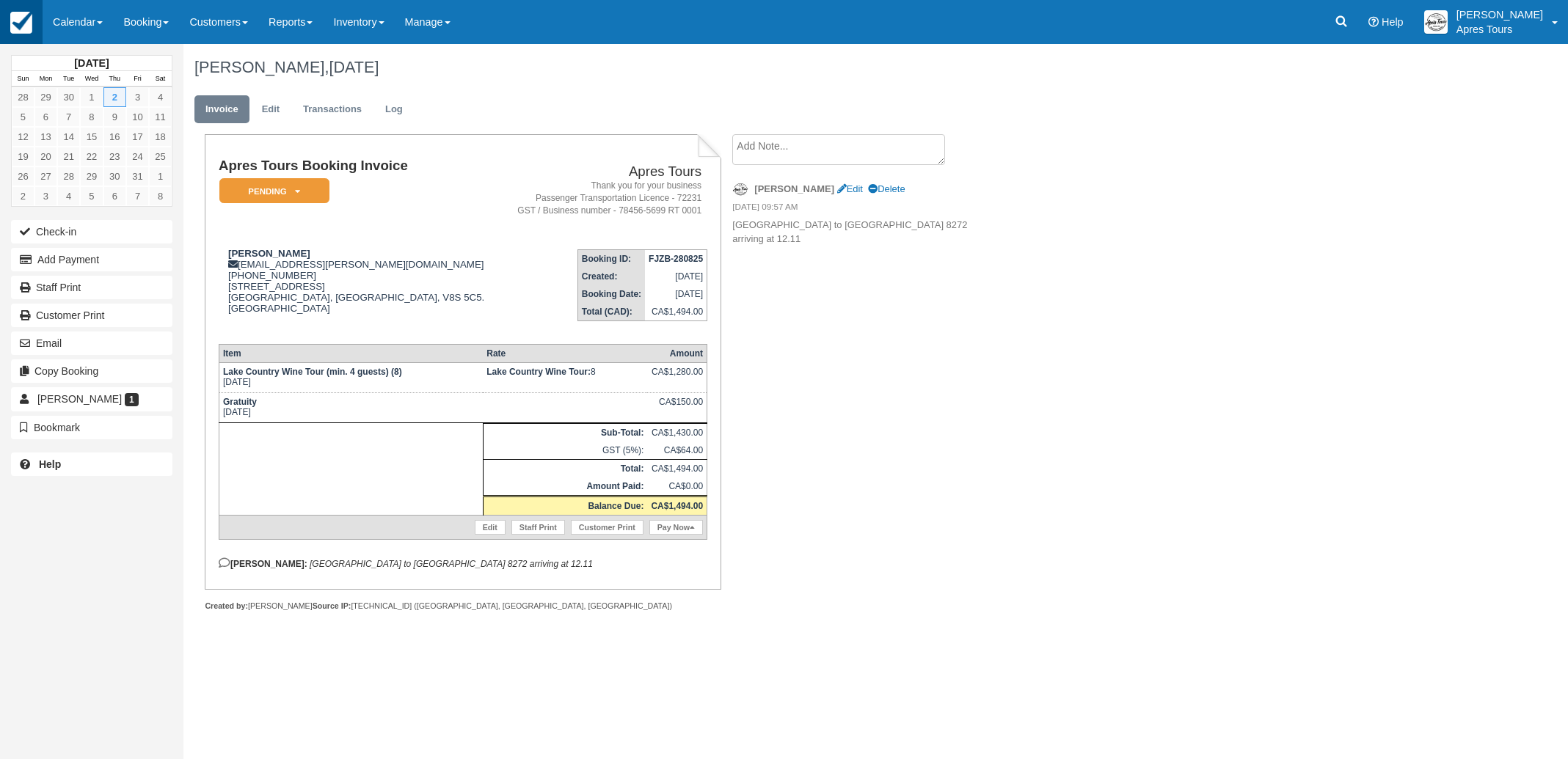
click at [20, 28] on img at bounding box center [21, 22] width 22 height 22
